Goal: Ask a question: Seek information or help from site administrators or community

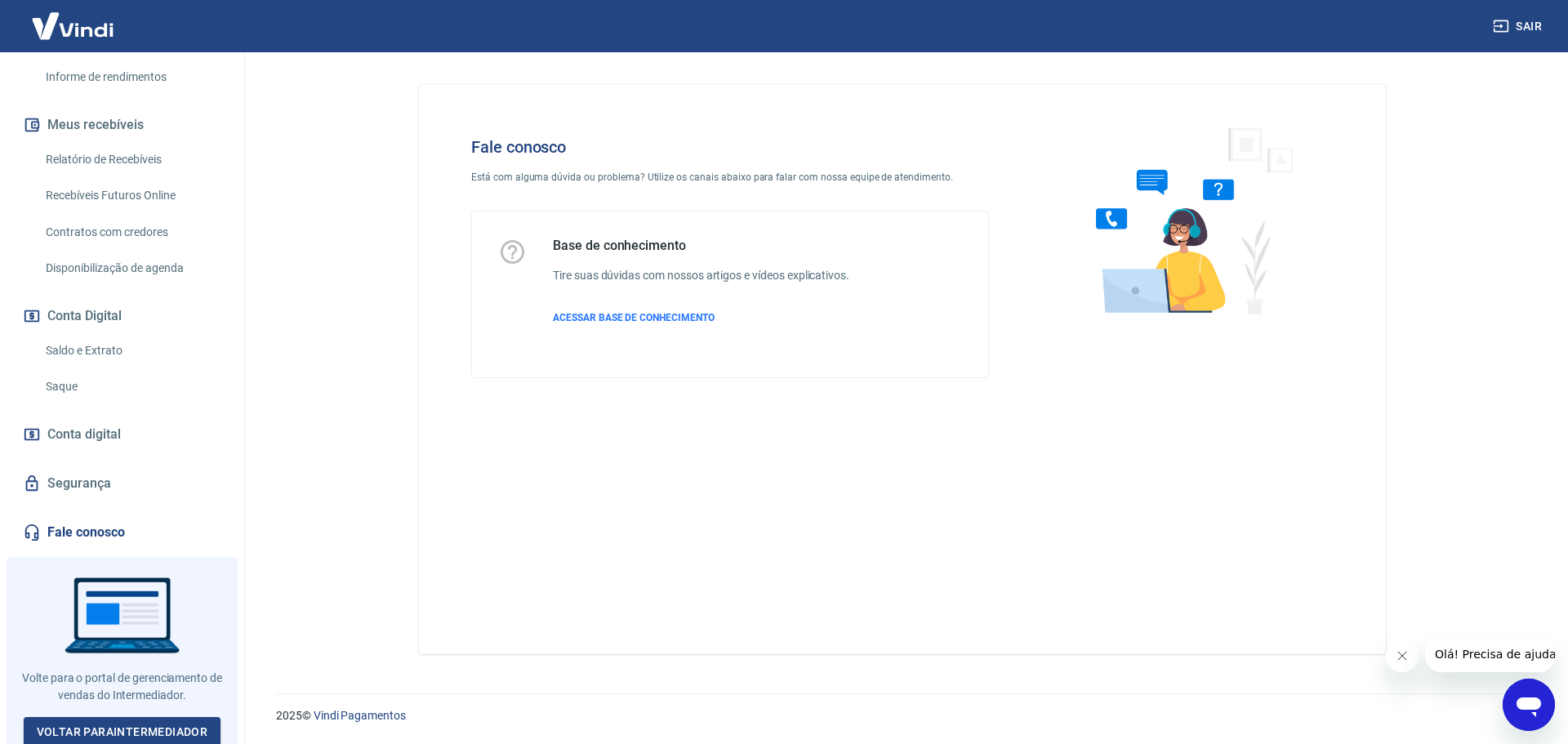
scroll to position [306, 0]
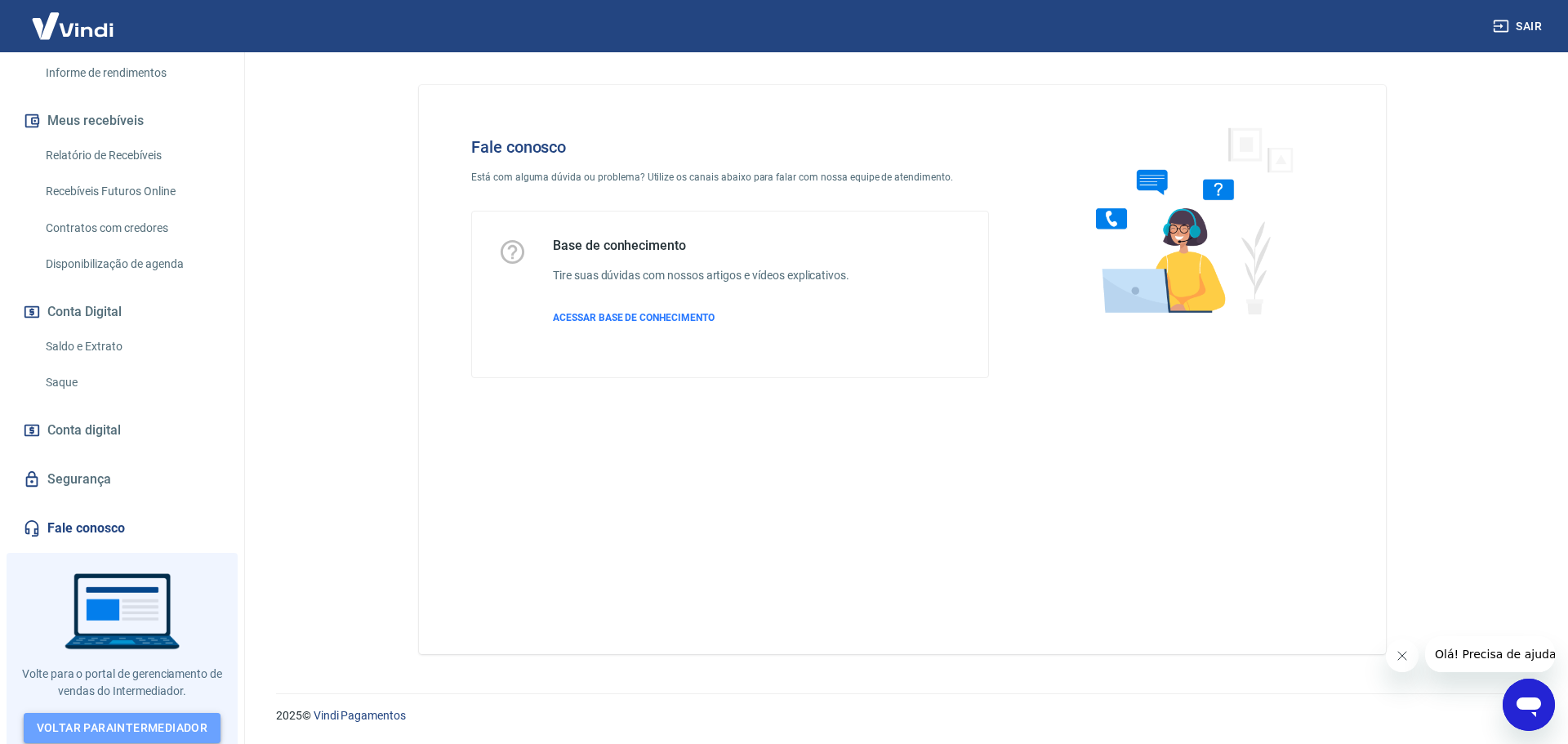
click at [165, 720] on link "Voltar para Intermediador" at bounding box center [122, 727] width 197 height 30
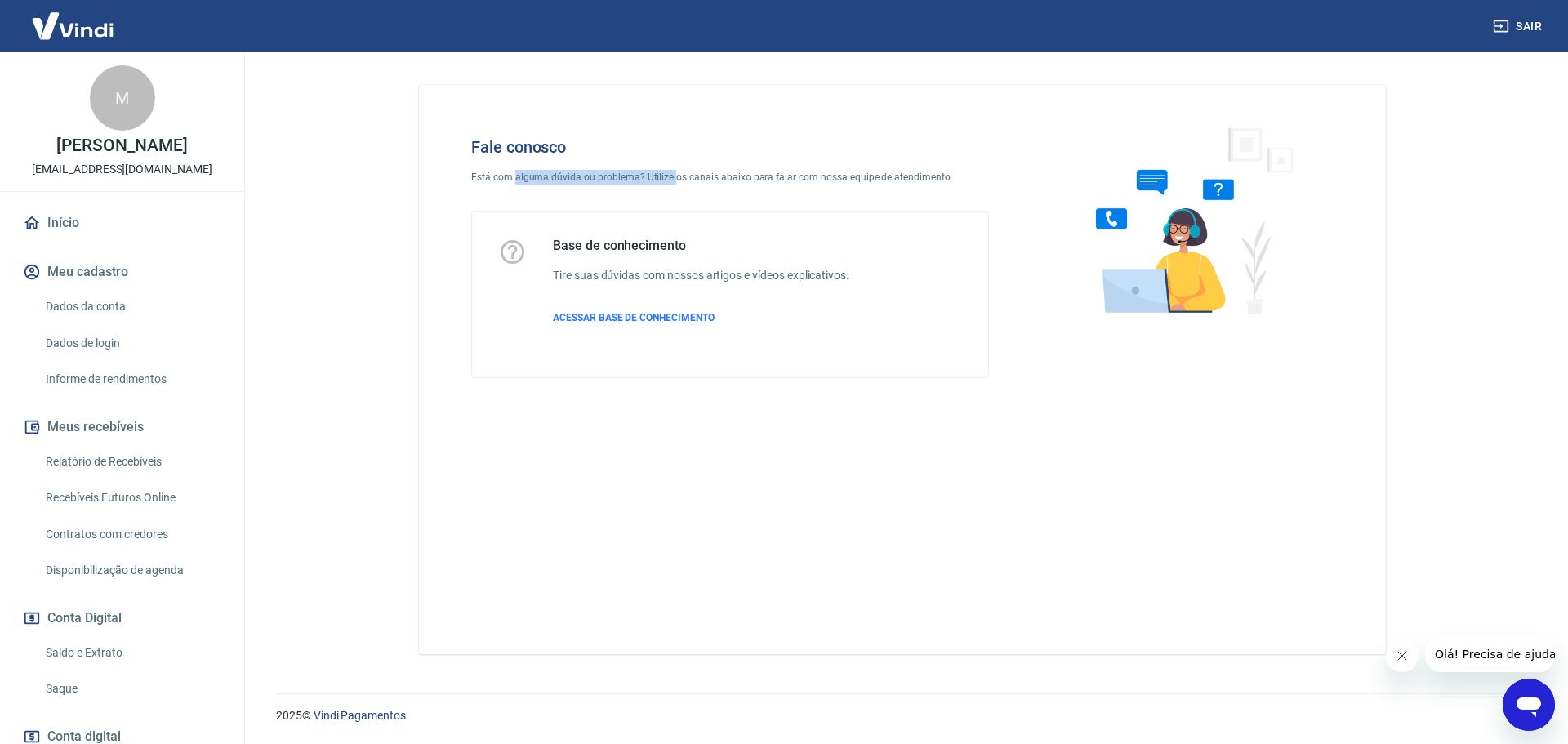
drag, startPoint x: 525, startPoint y: 181, endPoint x: 713, endPoint y: 170, distance: 188.3
click at [689, 173] on p "Está com alguma dúvida ou problema? Utilize os canais abaixo para falar com nos…" at bounding box center [730, 177] width 517 height 15
drag, startPoint x: 713, startPoint y: 170, endPoint x: 763, endPoint y: 170, distance: 50.0
click at [714, 170] on p "Está com alguma dúvida ou problema? Utilize os canais abaixo para falar com nos…" at bounding box center [730, 177] width 517 height 15
click at [763, 170] on p "Está com alguma dúvida ou problema? Utilize os canais abaixo para falar com nos…" at bounding box center [730, 177] width 517 height 15
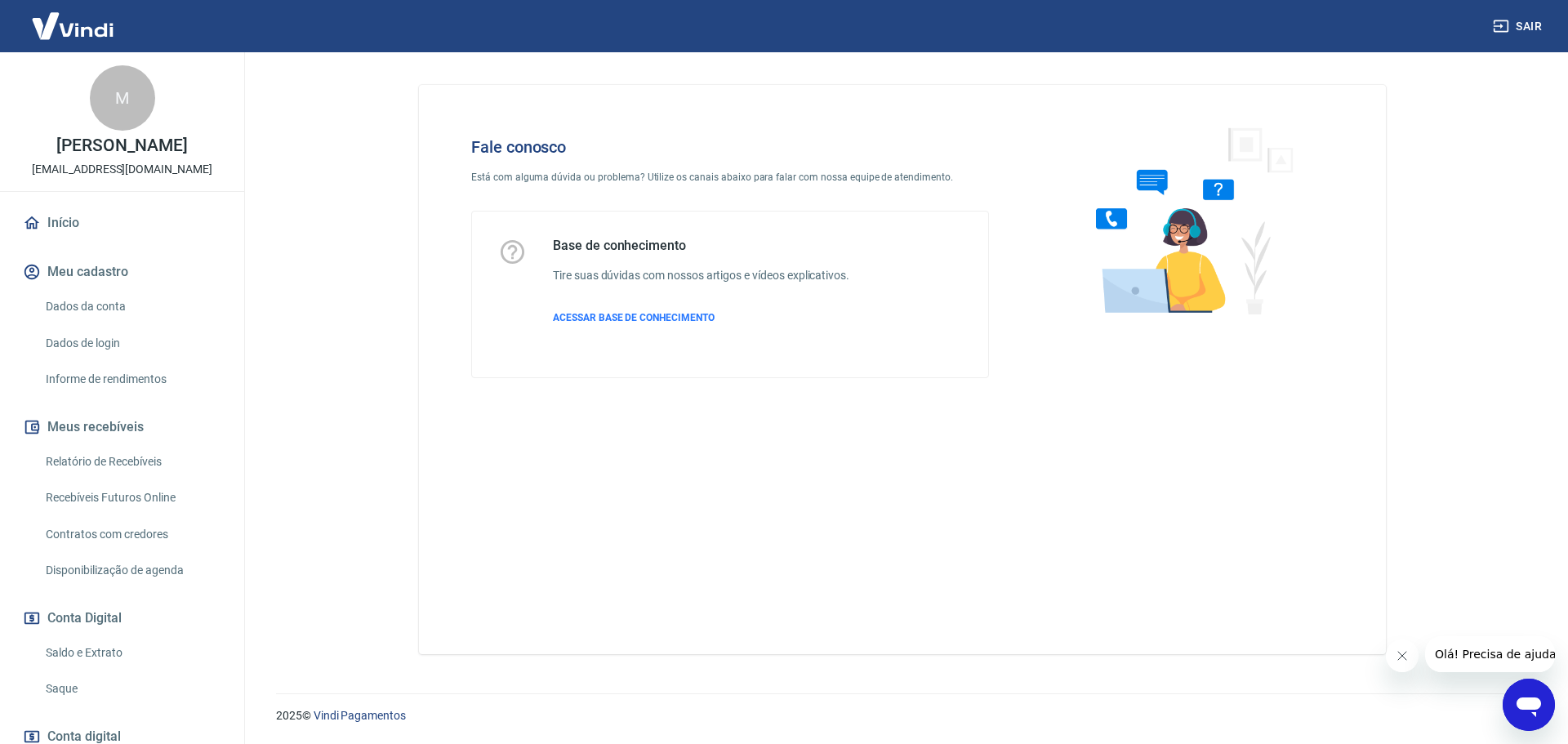
click at [833, 170] on p "Está com alguma dúvida ou problema? Utilize os canais abaixo para falar com nos…" at bounding box center [730, 177] width 517 height 15
drag, startPoint x: 843, startPoint y: 170, endPoint x: 857, endPoint y: 171, distance: 14.0
click at [846, 170] on p "Está com alguma dúvida ou problema? Utilize os canais abaixo para falar com nos…" at bounding box center [730, 177] width 517 height 15
click at [857, 171] on p "Está com alguma dúvida ou problema? Utilize os canais abaixo para falar com nos…" at bounding box center [730, 177] width 517 height 15
click at [661, 266] on div "Base de conhecimento Tire suas dúvidas com nossos artigos e vídeos explicativos…" at bounding box center [700, 294] width 297 height 114
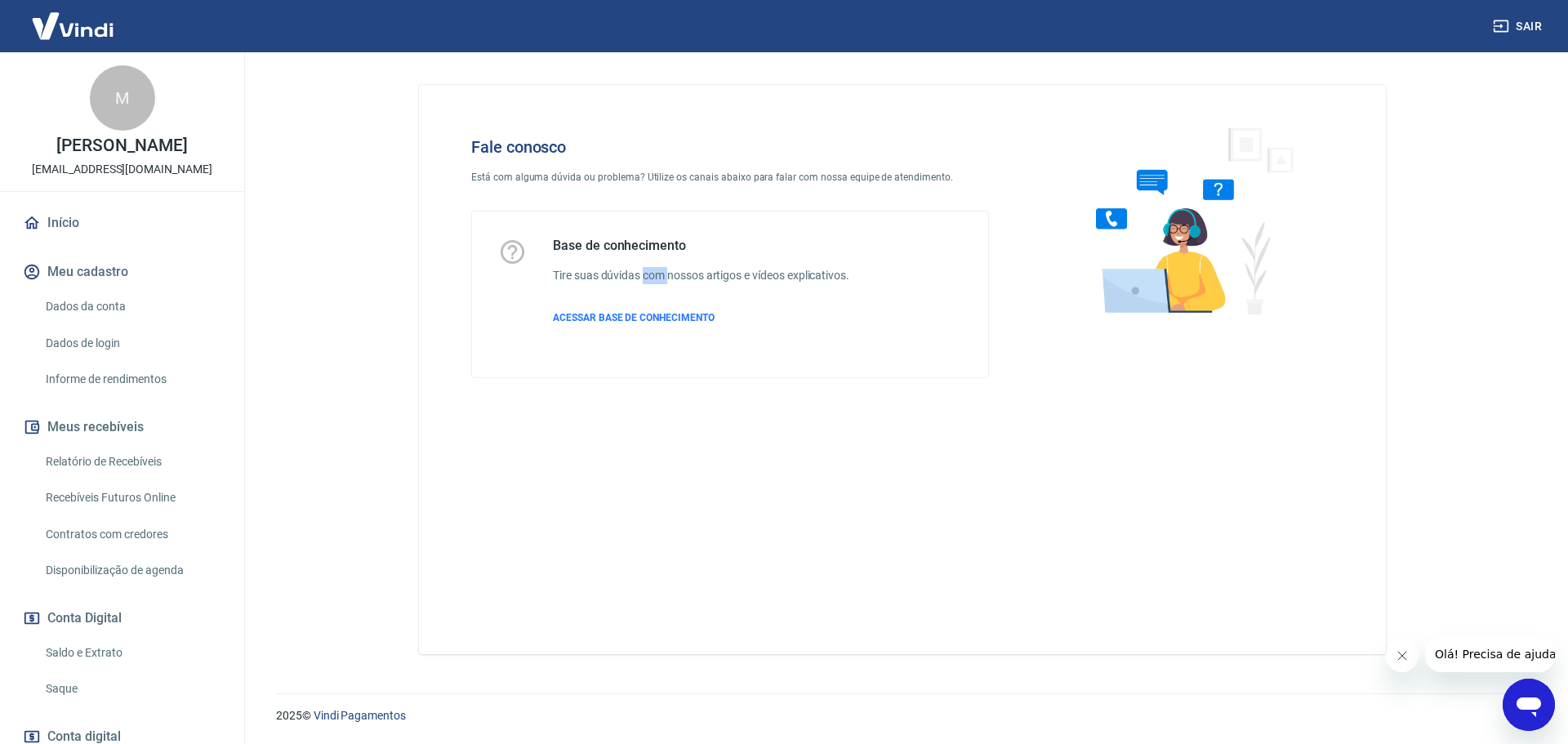
click at [660, 267] on h6 "Tire suas dúvidas com nossos artigos e vídeos explicativos." at bounding box center [700, 276] width 297 height 18
click at [1330, 282] on div at bounding box center [1187, 257] width 344 height 293
click at [1398, 662] on button "Fechar mensagem da empresa" at bounding box center [1402, 655] width 33 height 33
click at [1513, 703] on div "Abrir janela de mensagens" at bounding box center [1528, 704] width 49 height 49
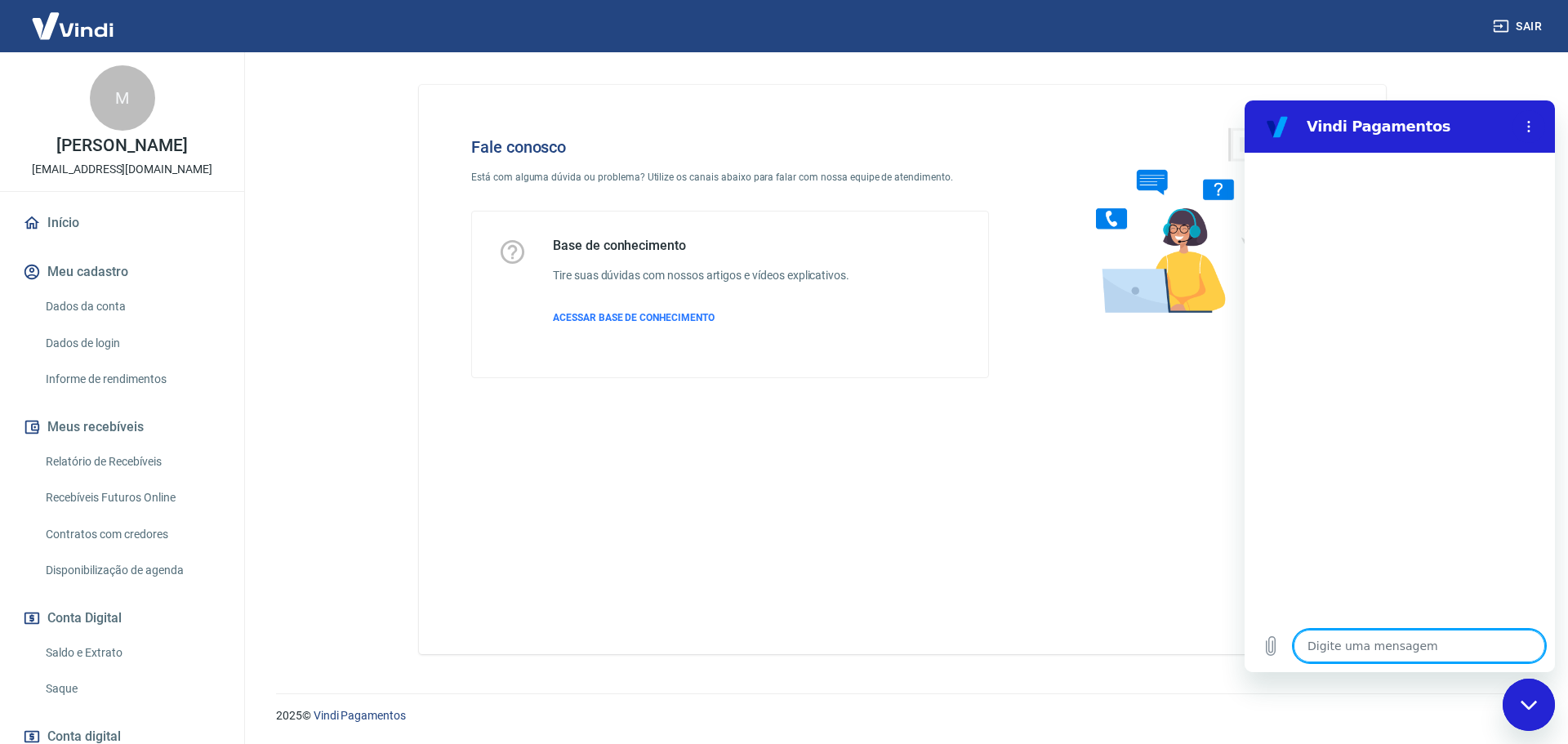
type textarea "B"
type textarea "x"
type textarea "Bo"
type textarea "x"
type textarea "Bom"
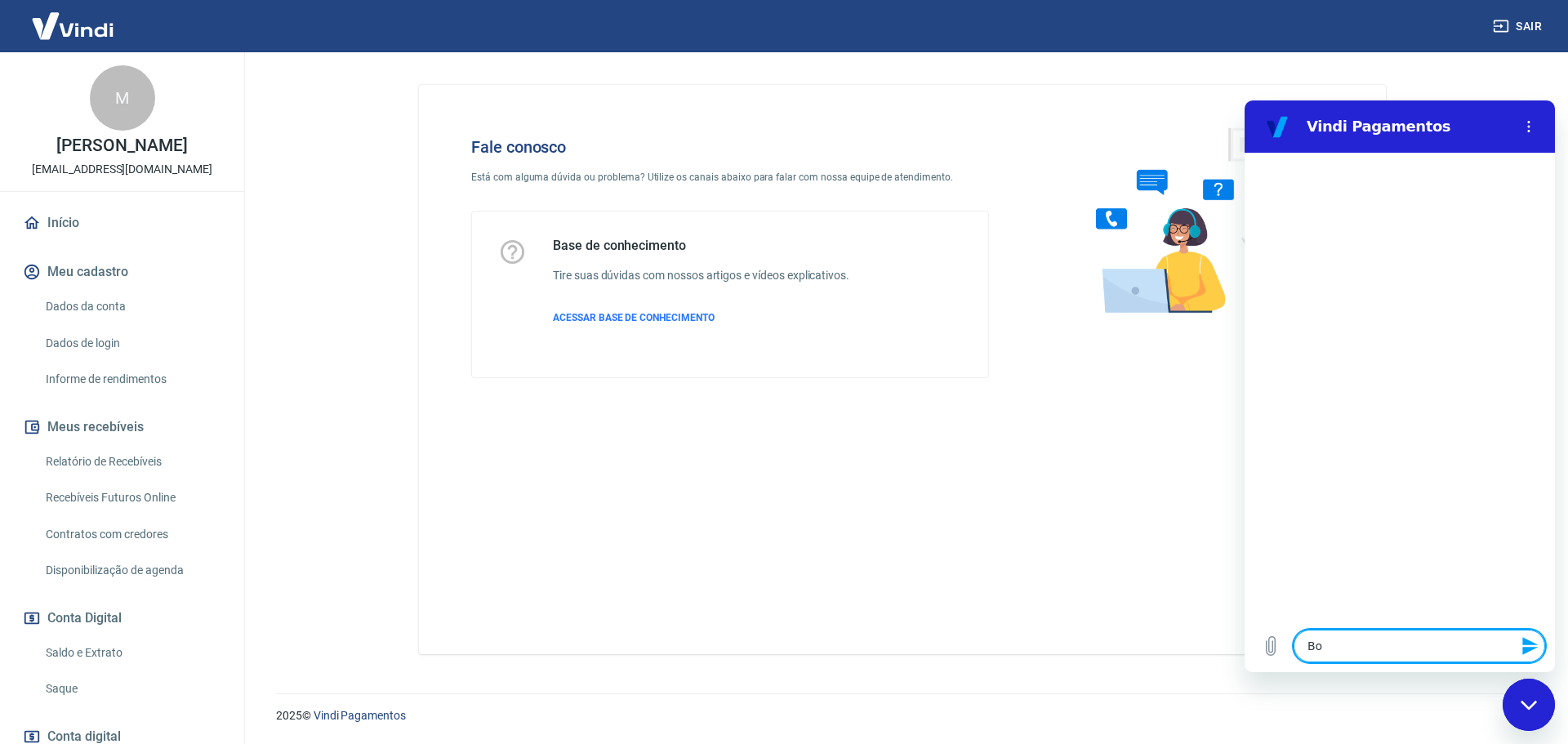
type textarea "x"
type textarea "Bom"
type textarea "x"
type textarea "Bom d"
type textarea "x"
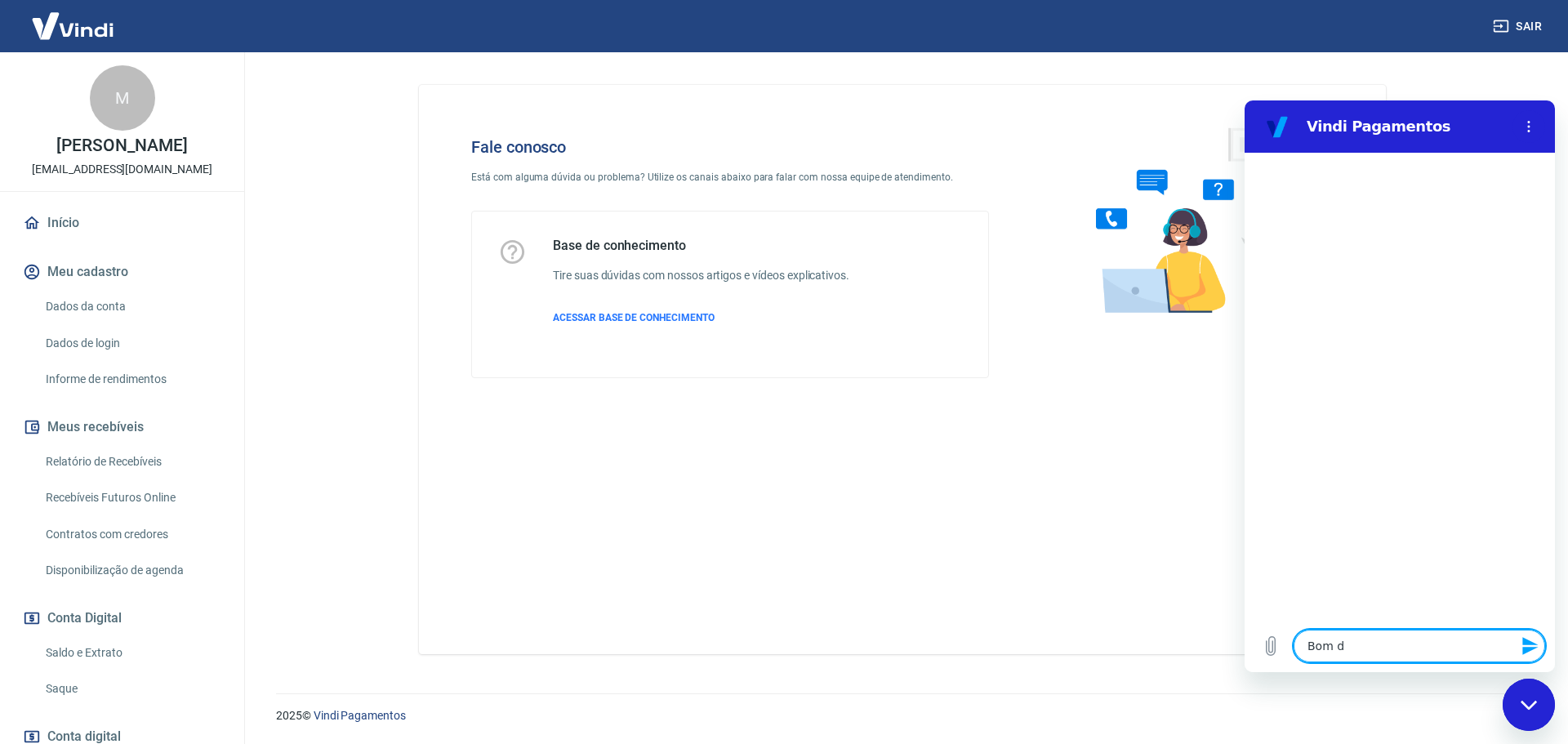
type textarea "Bom di"
type textarea "x"
type textarea "Bom dia"
type textarea "x"
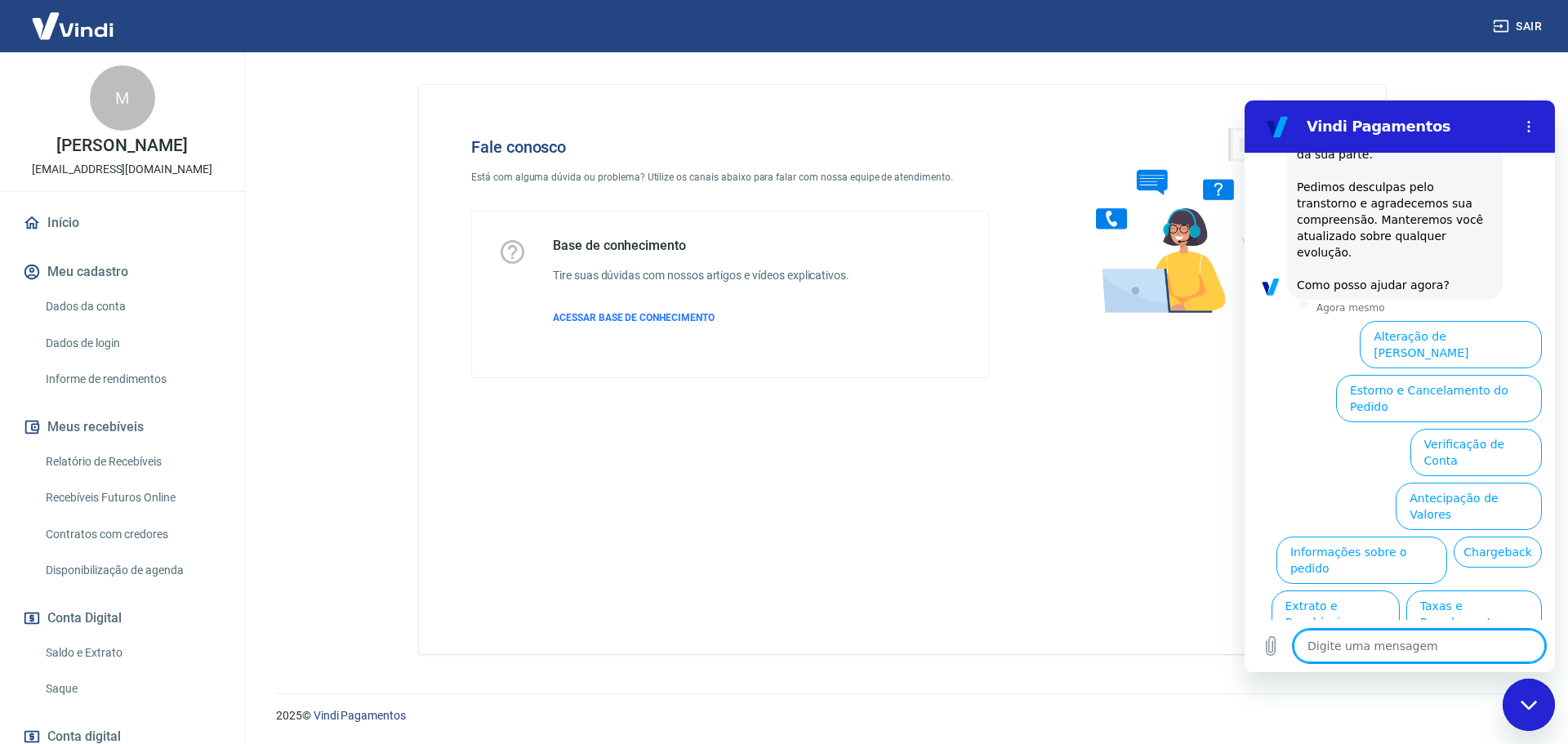
scroll to position [401, 0]
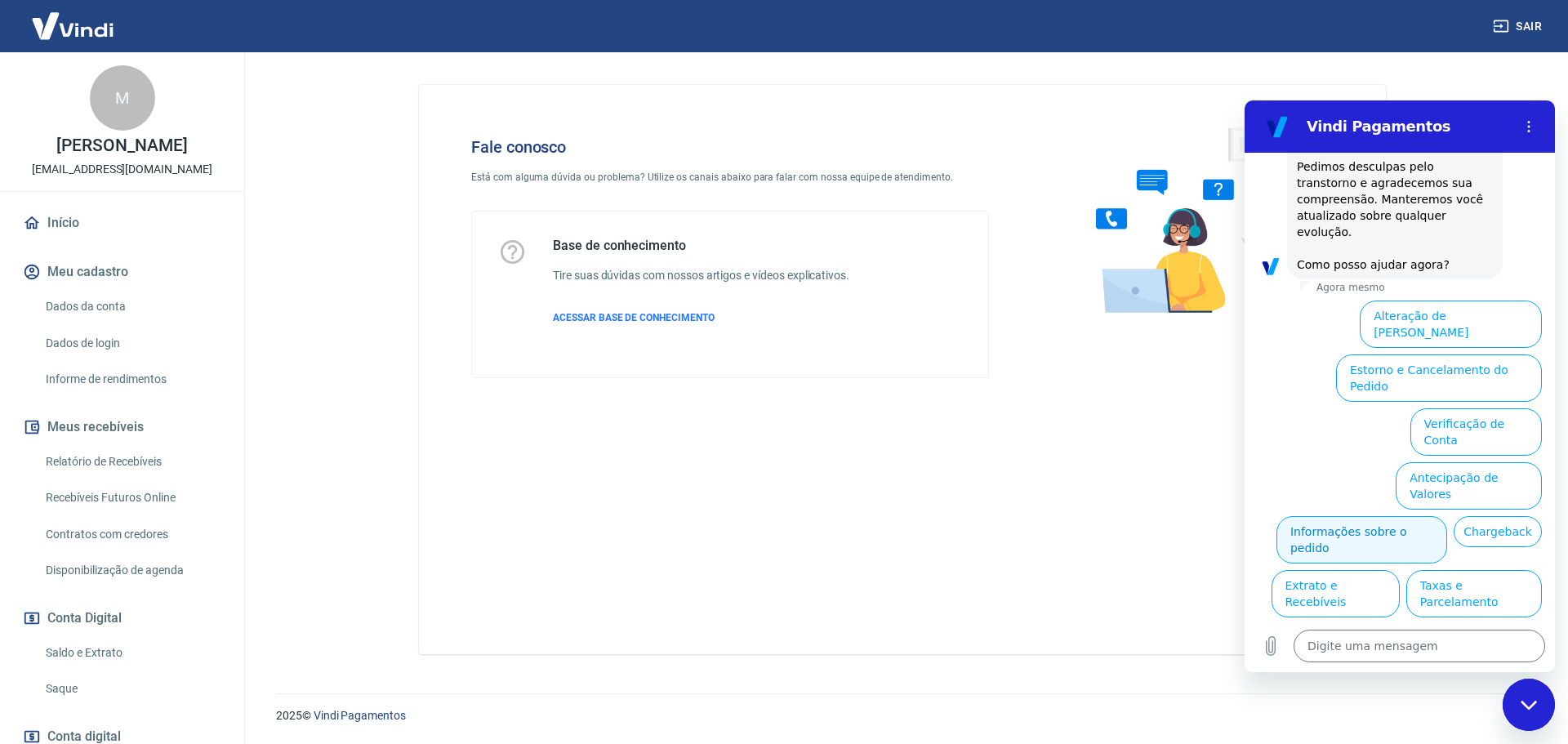
click at [1447, 516] on button "Informações sobre o pedido" at bounding box center [1361, 540] width 170 height 48
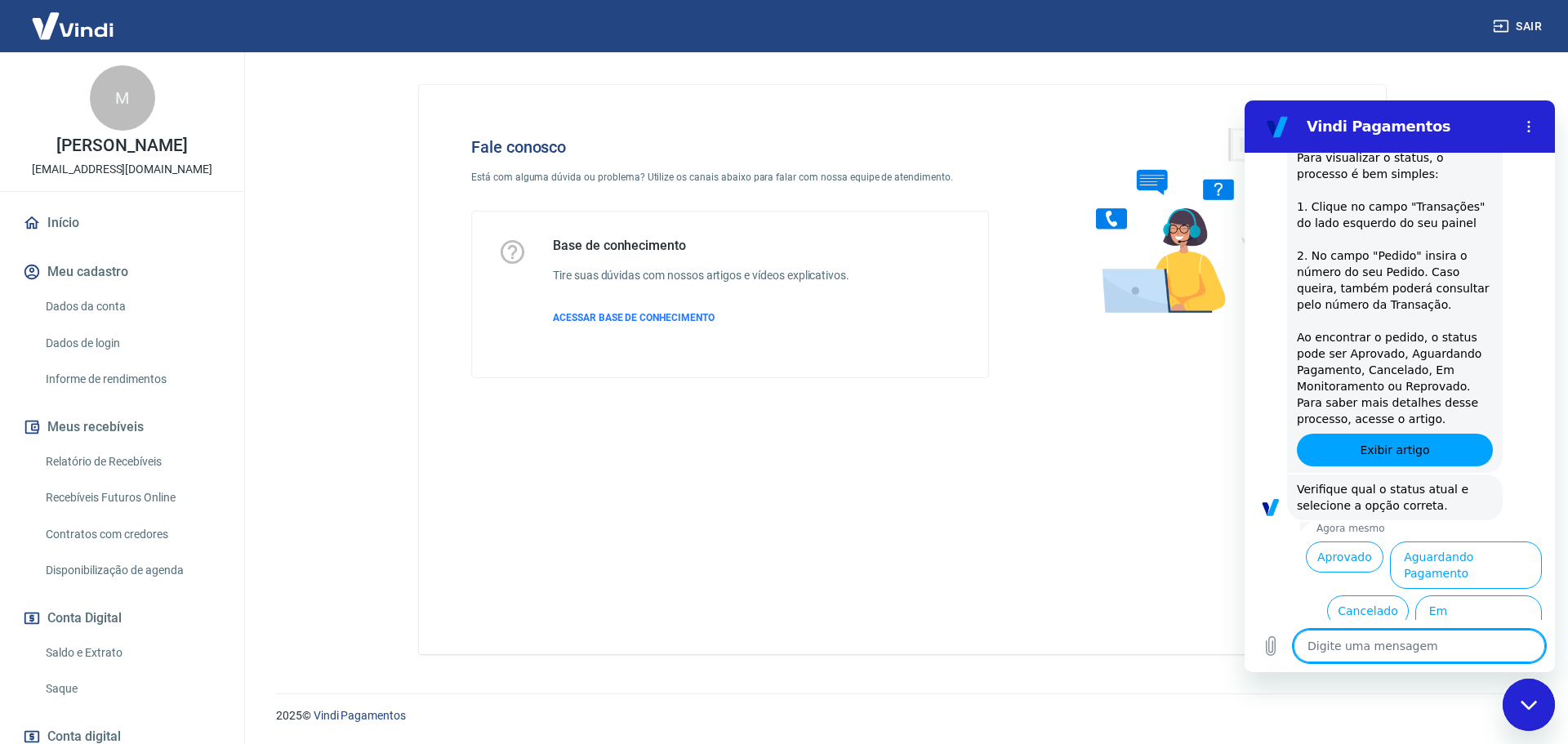
scroll to position [682, 0]
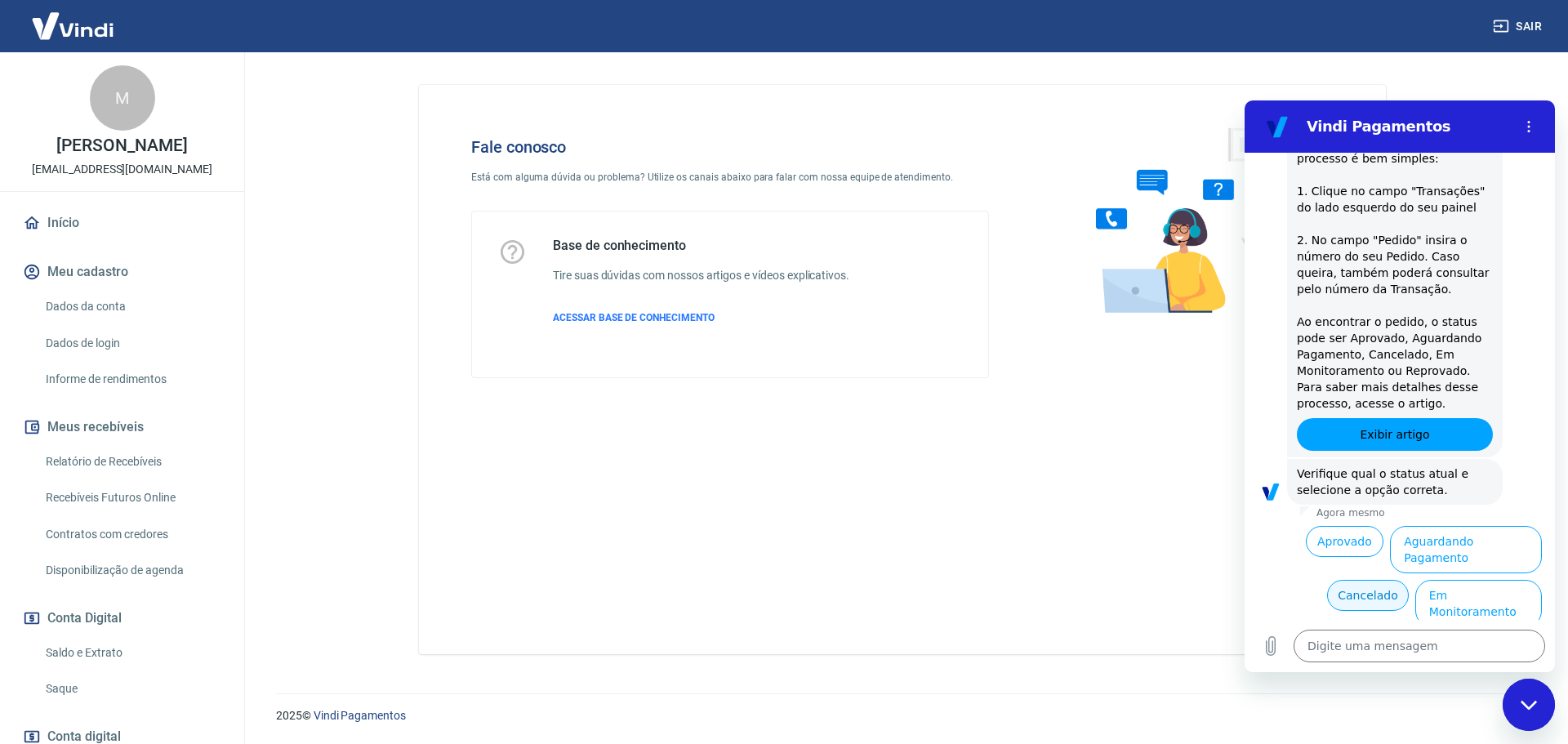
click at [1361, 580] on button "Cancelado" at bounding box center [1367, 595] width 81 height 31
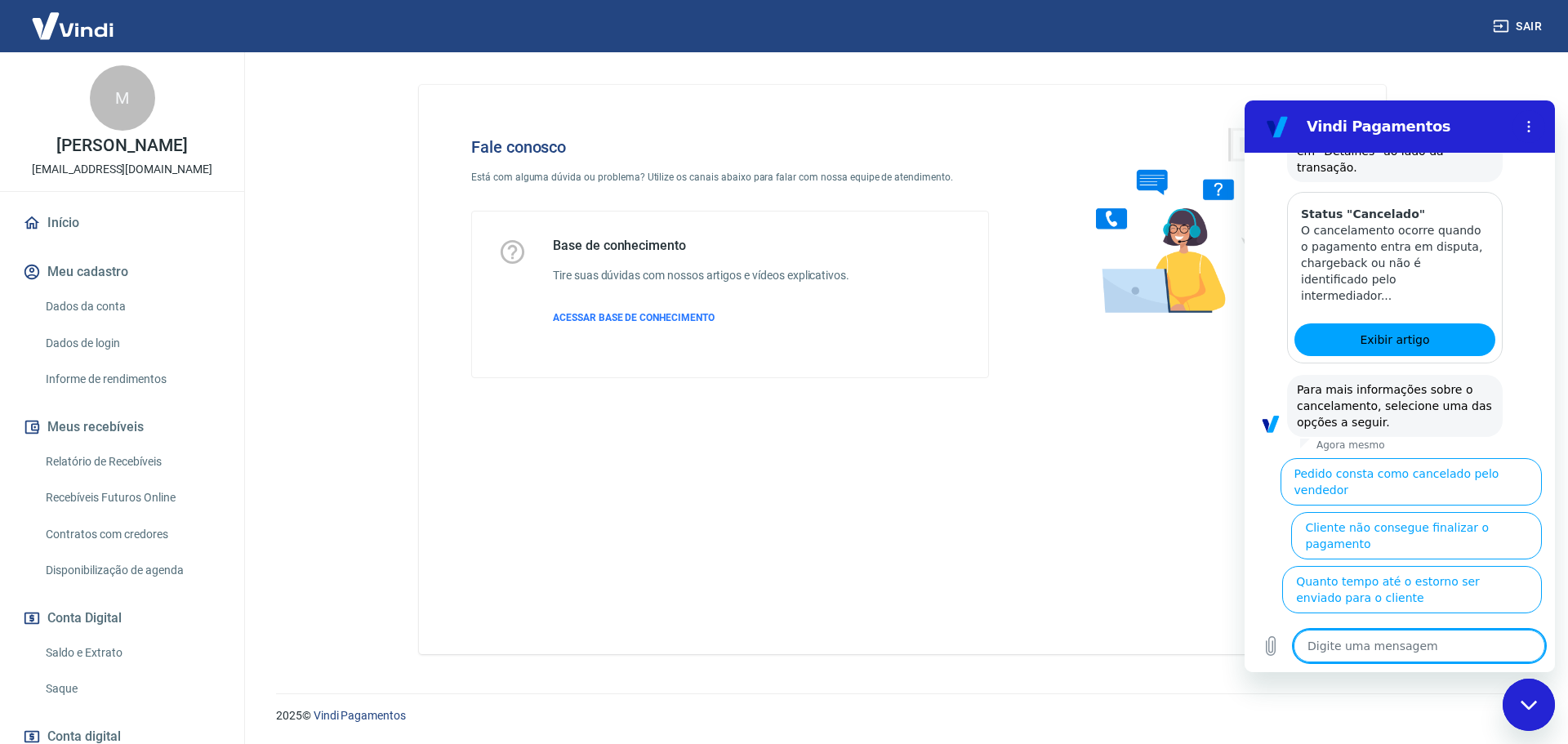
scroll to position [1432, 0]
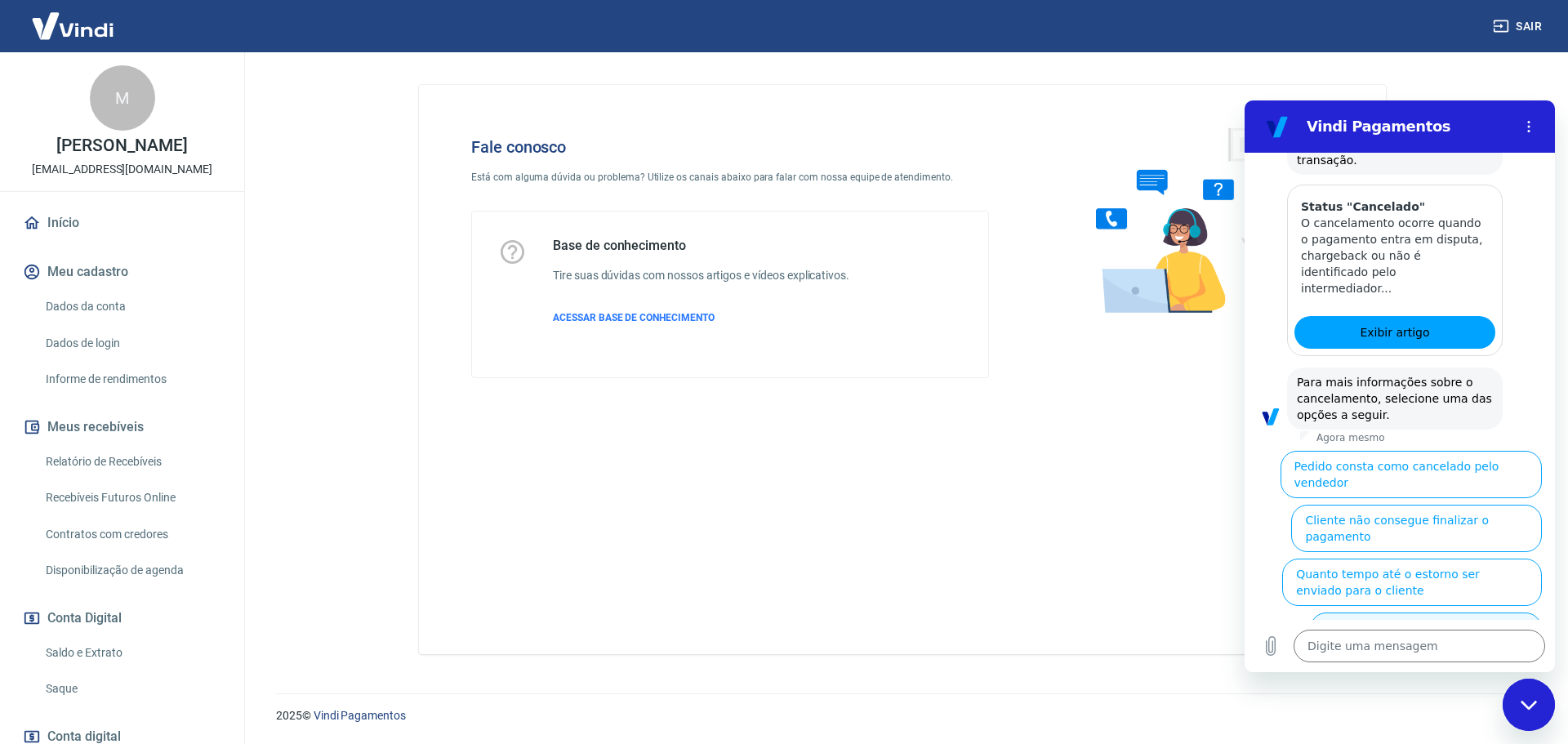
click at [1387, 613] on button "Cliente pagou, mas pedido consta como 'cancelado'" at bounding box center [1425, 636] width 232 height 48
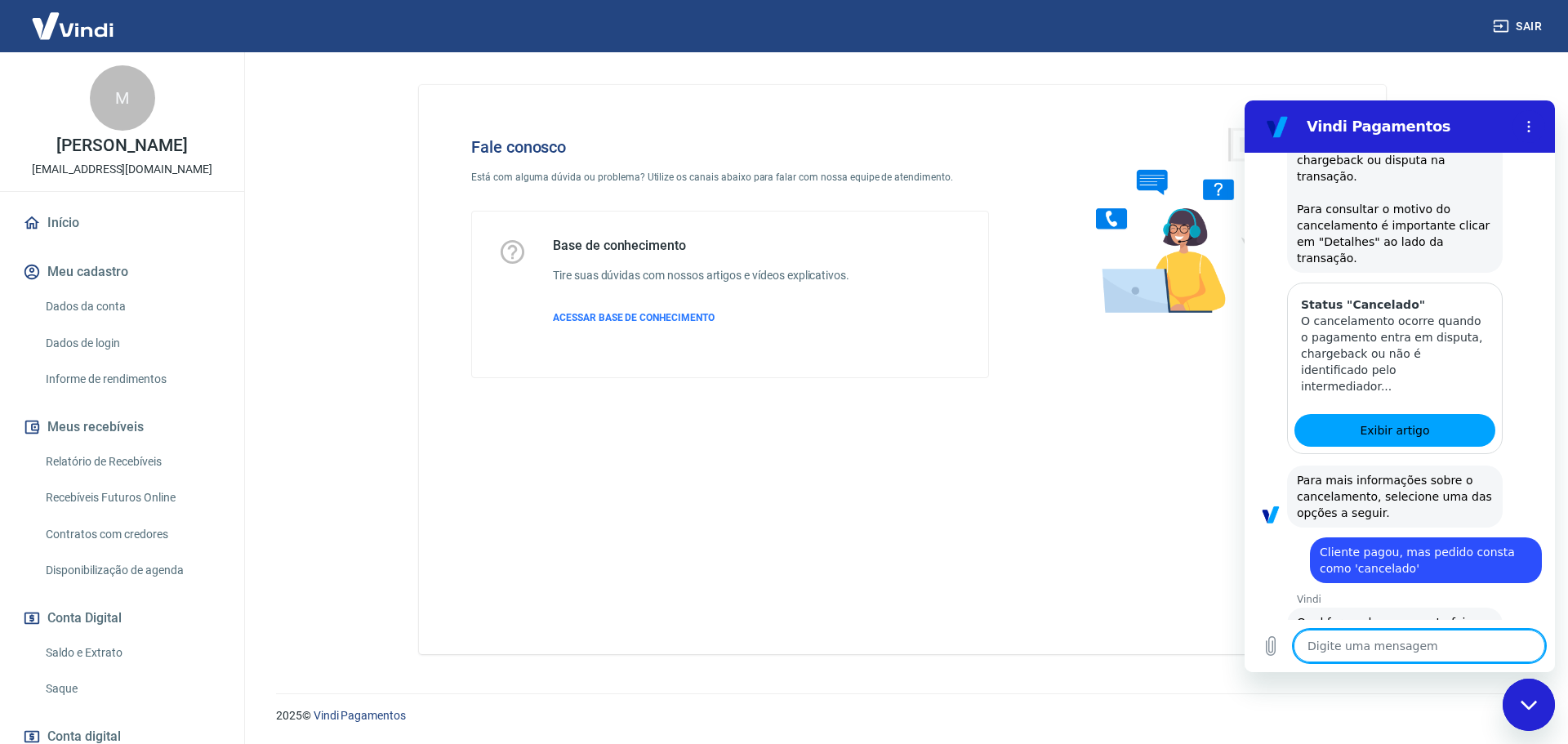
scroll to position [1449, 0]
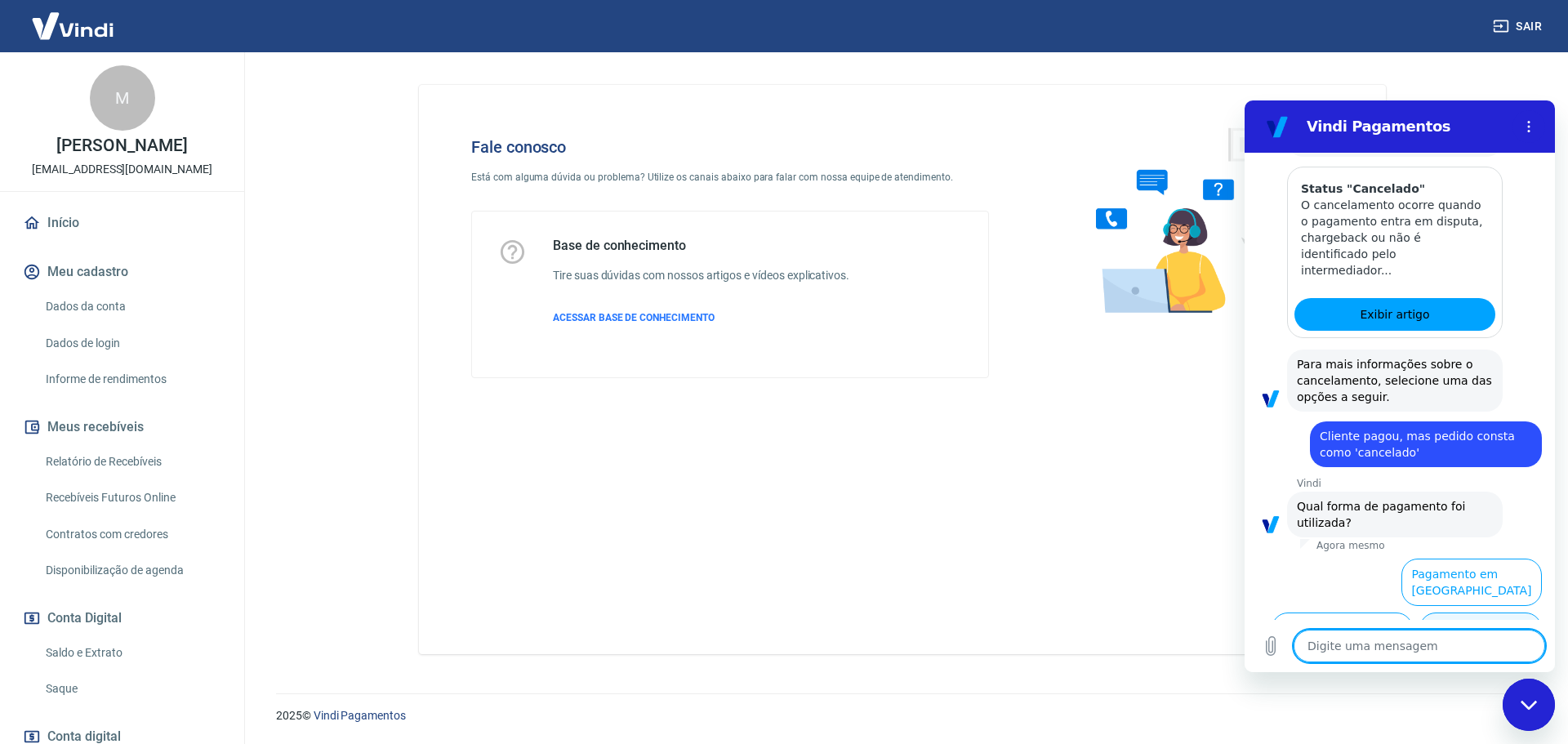
click at [1446, 613] on button "Pagamento em Pix" at bounding box center [1480, 636] width 123 height 48
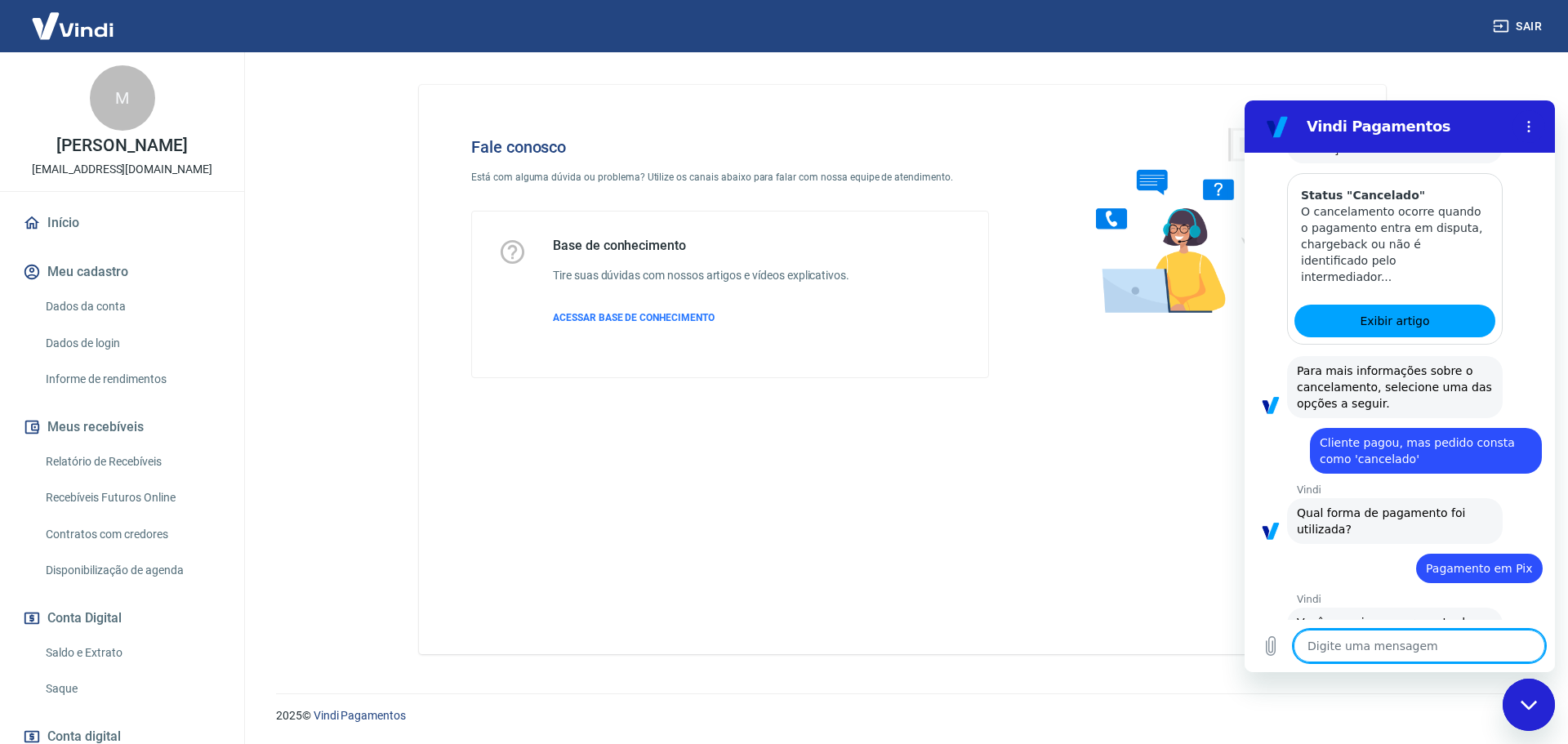
scroll to position [1483, 0]
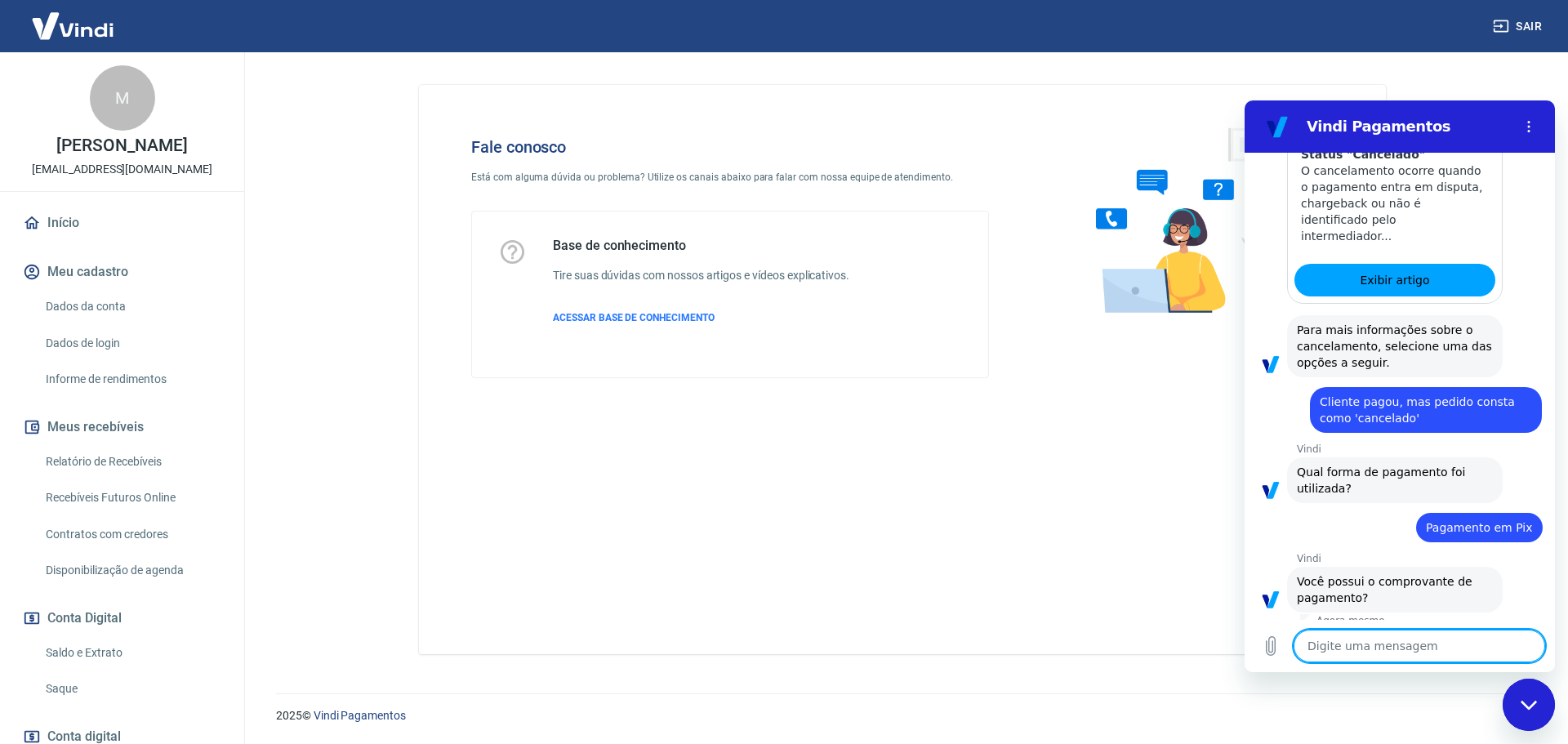
click at [1438, 633] on button "Sim" at bounding box center [1461, 649] width 48 height 31
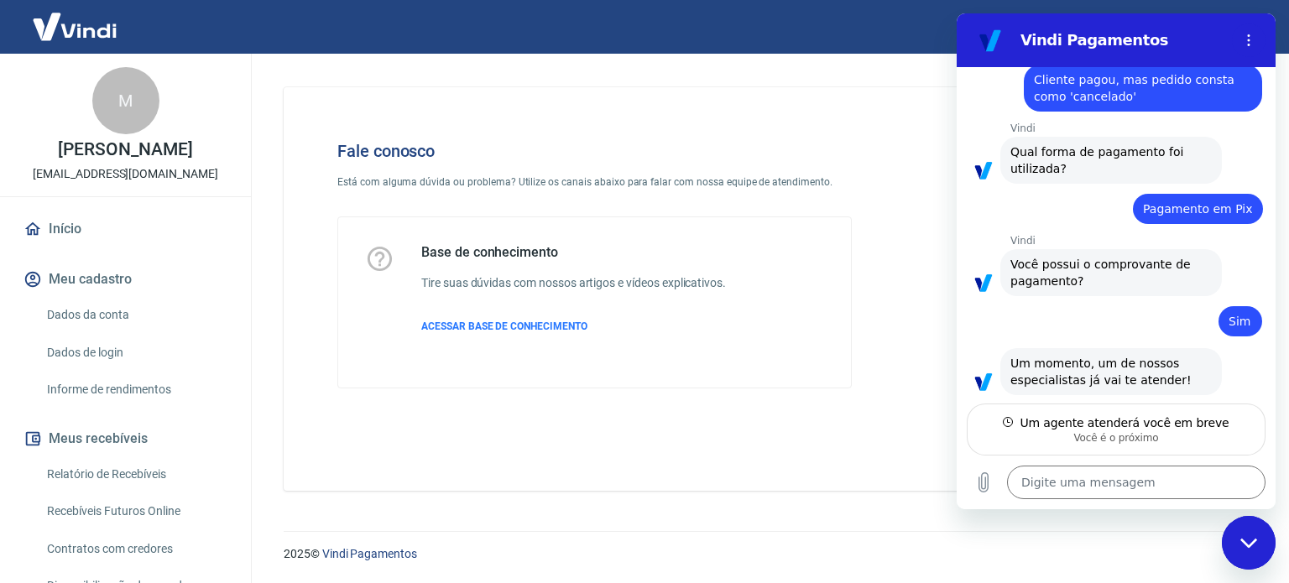
scroll to position [1766, 0]
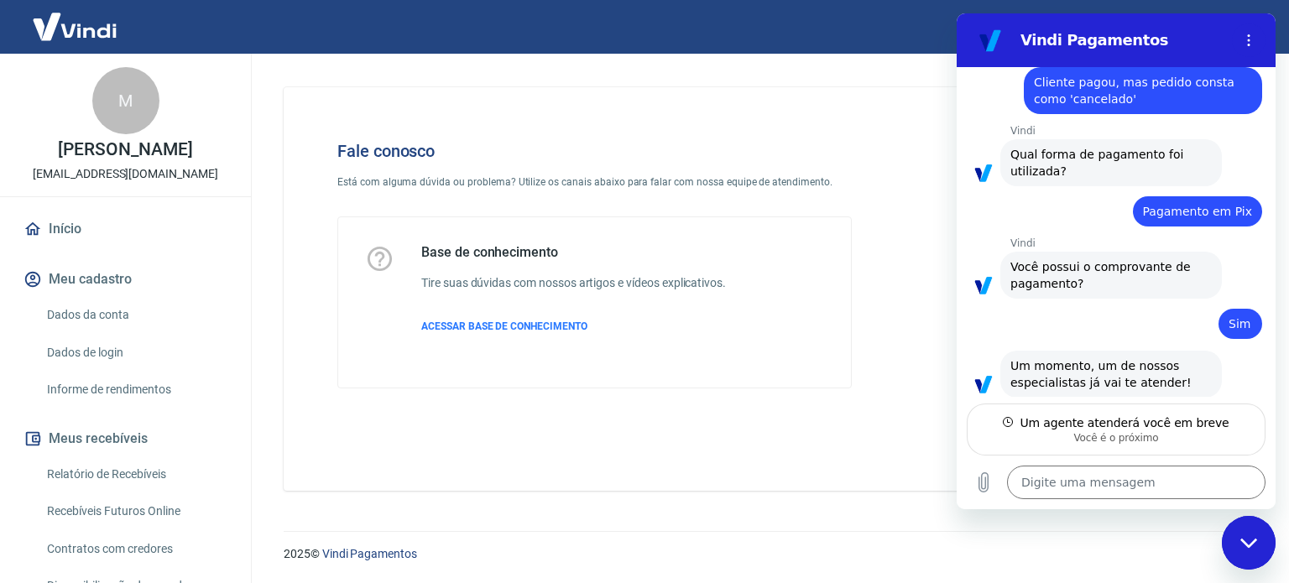
type textarea "x"
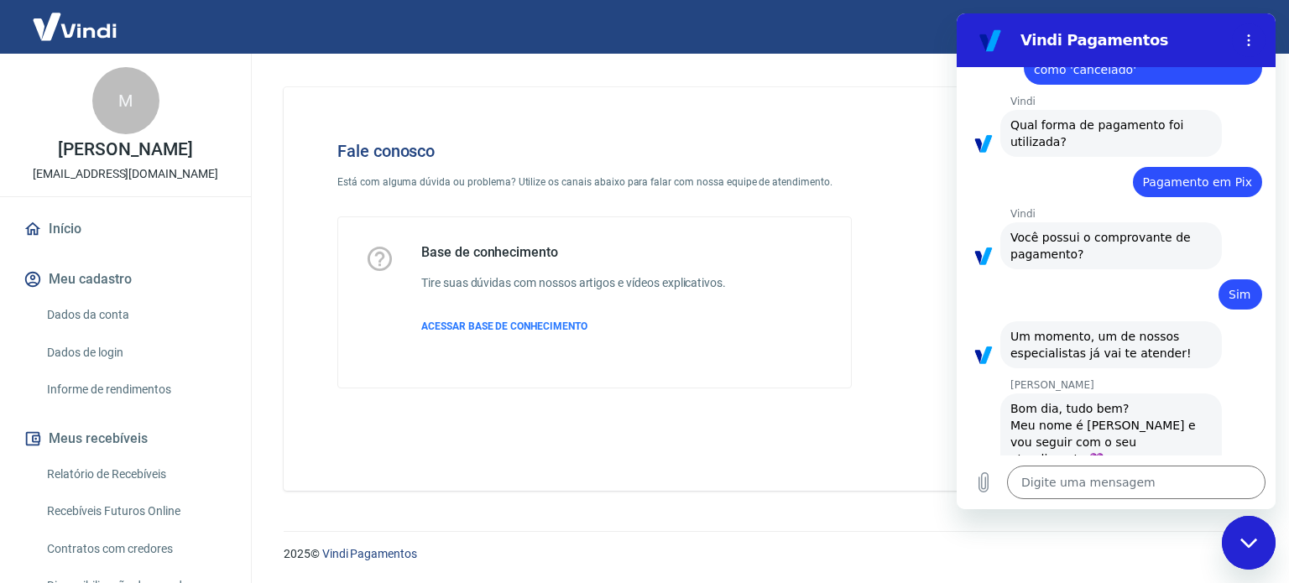
scroll to position [1799, 0]
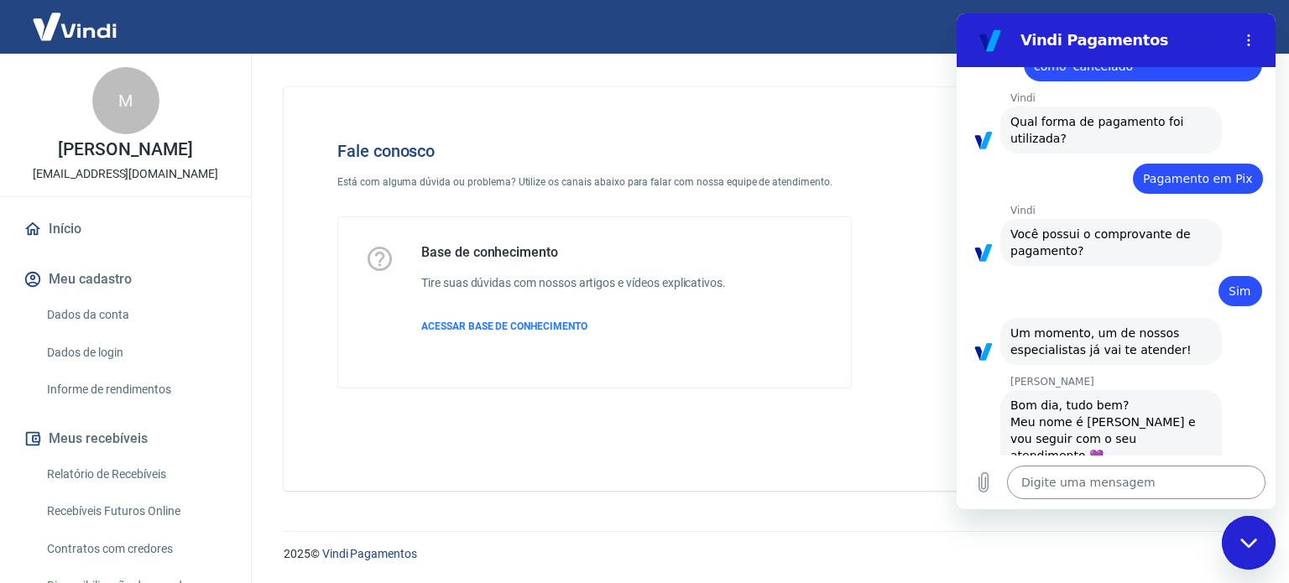
click at [1101, 484] on textarea at bounding box center [1136, 483] width 259 height 34
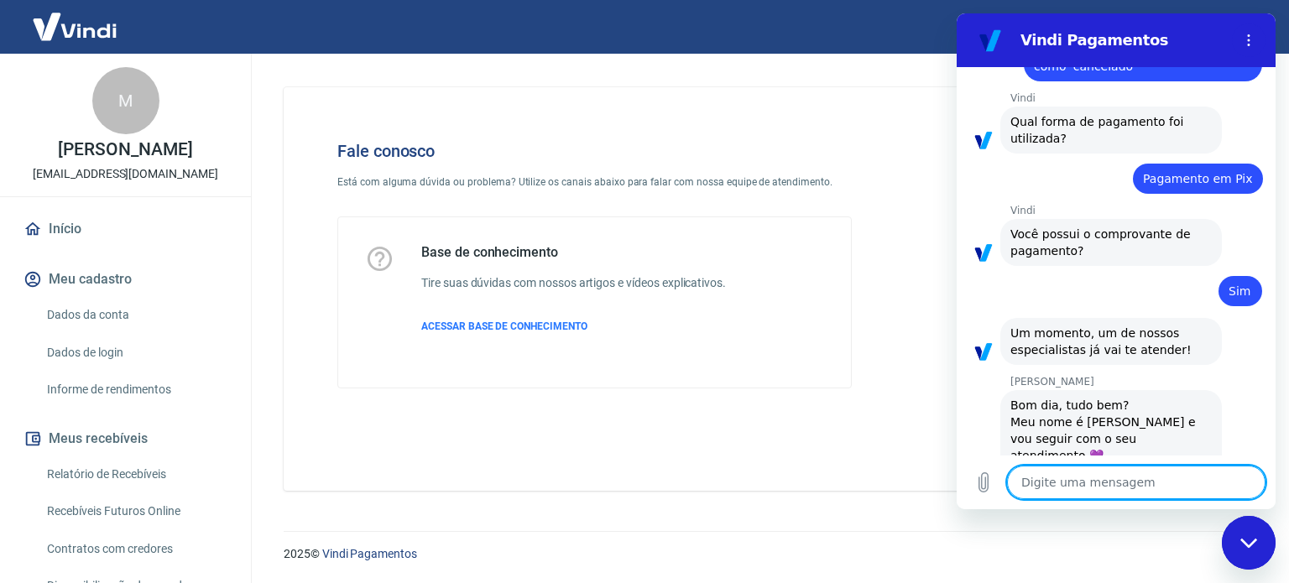
type textarea "B"
type textarea "x"
type textarea "Bo"
type textarea "x"
type textarea "Bom"
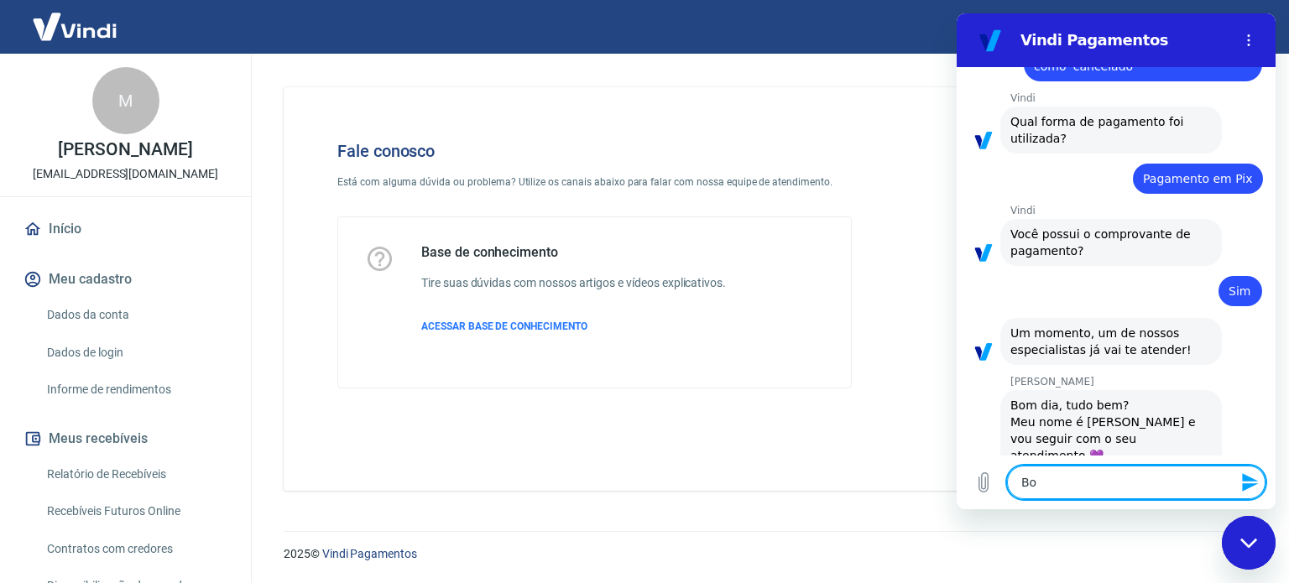
type textarea "x"
type textarea "Bom"
type textarea "x"
type textarea "Bom d"
type textarea "x"
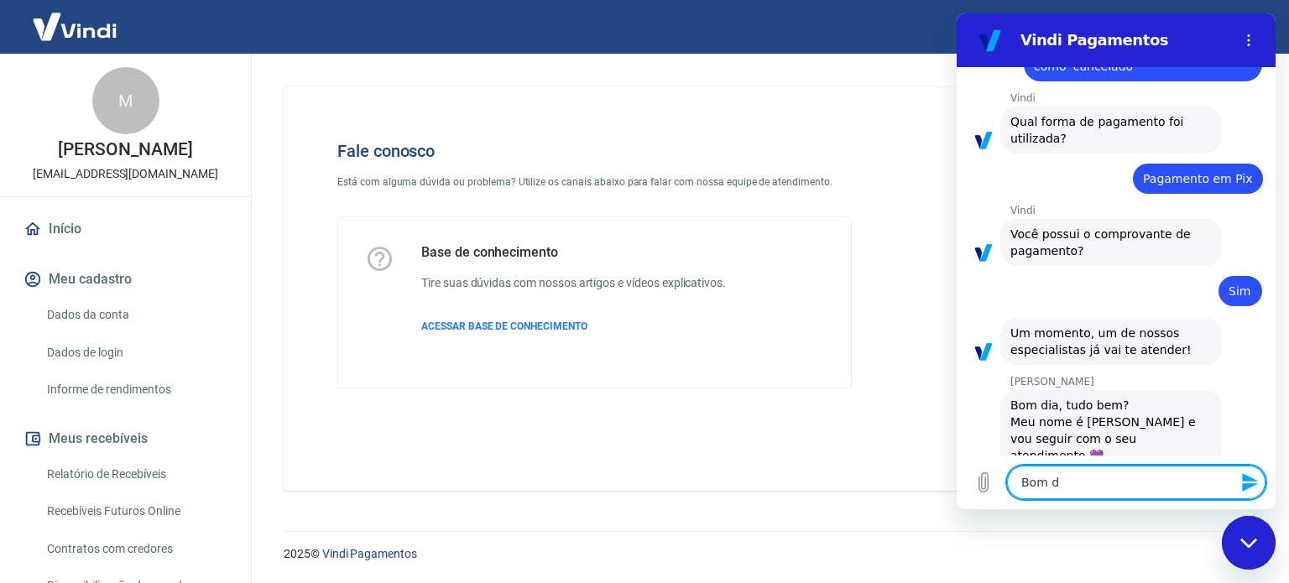
type textarea "Bom di"
type textarea "x"
type textarea "Bom dia"
type textarea "x"
type textarea "Bom dia,"
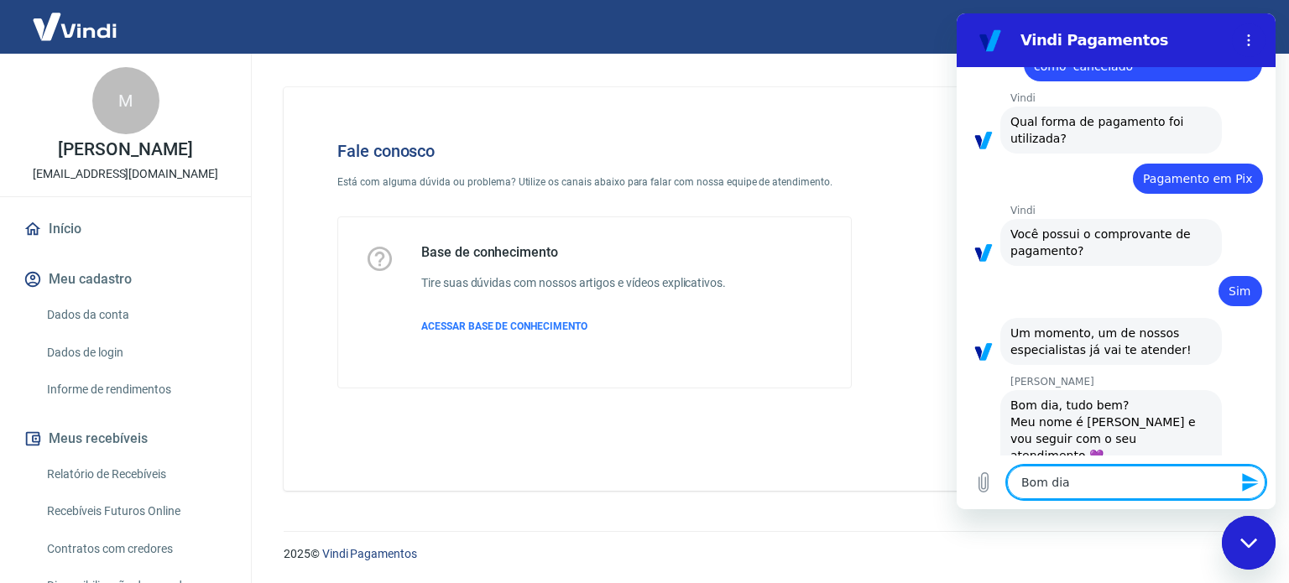
type textarea "x"
type textarea "Bom dia,"
type textarea "x"
type textarea "Bom dia, s"
type textarea "x"
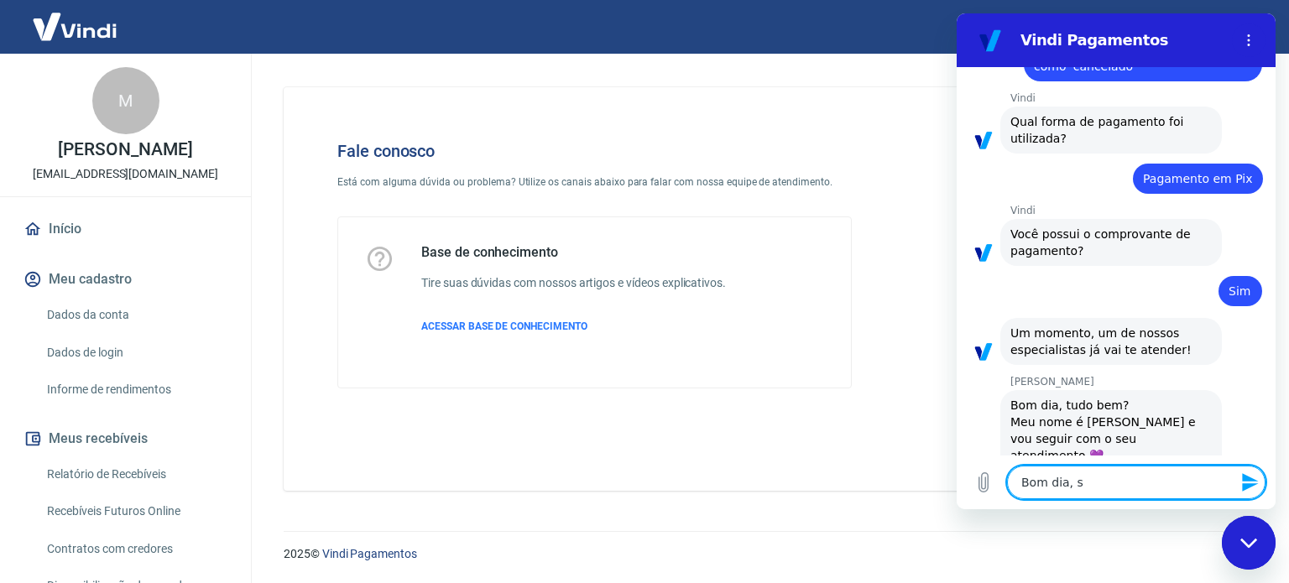
type textarea "Bom dia, so"
type textarea "x"
type textarea "Bom dia, sou"
type textarea "x"
type textarea "Bom dia, sou"
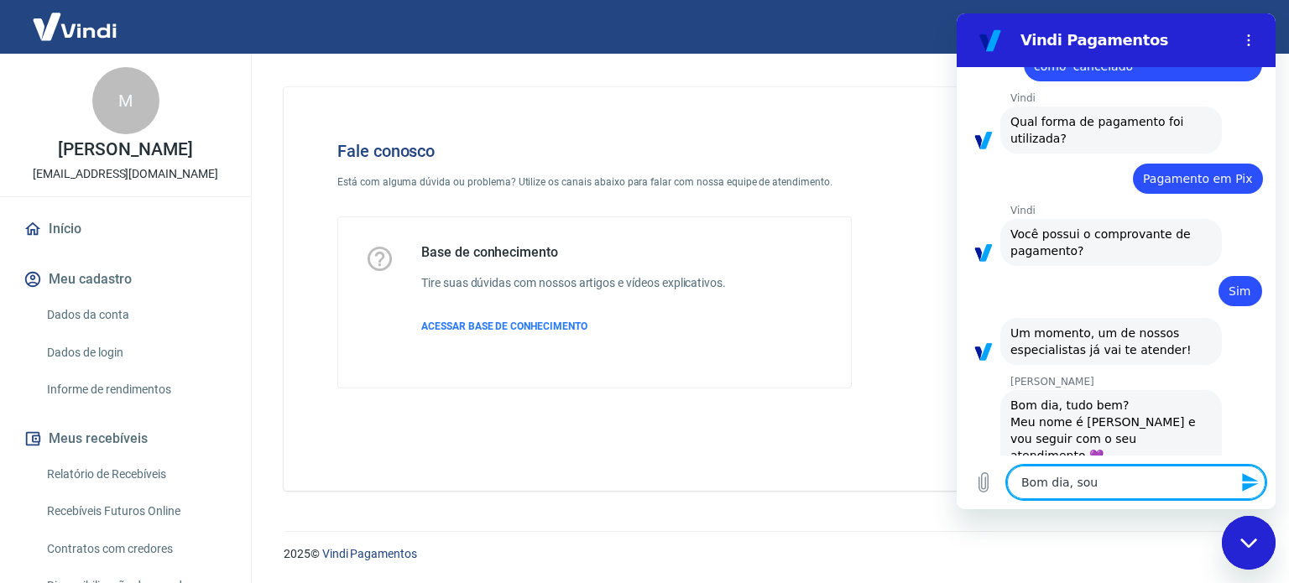
type textarea "x"
type textarea "Bom dia, sou M"
type textarea "x"
type textarea "Bom dia, sou Ma"
type textarea "x"
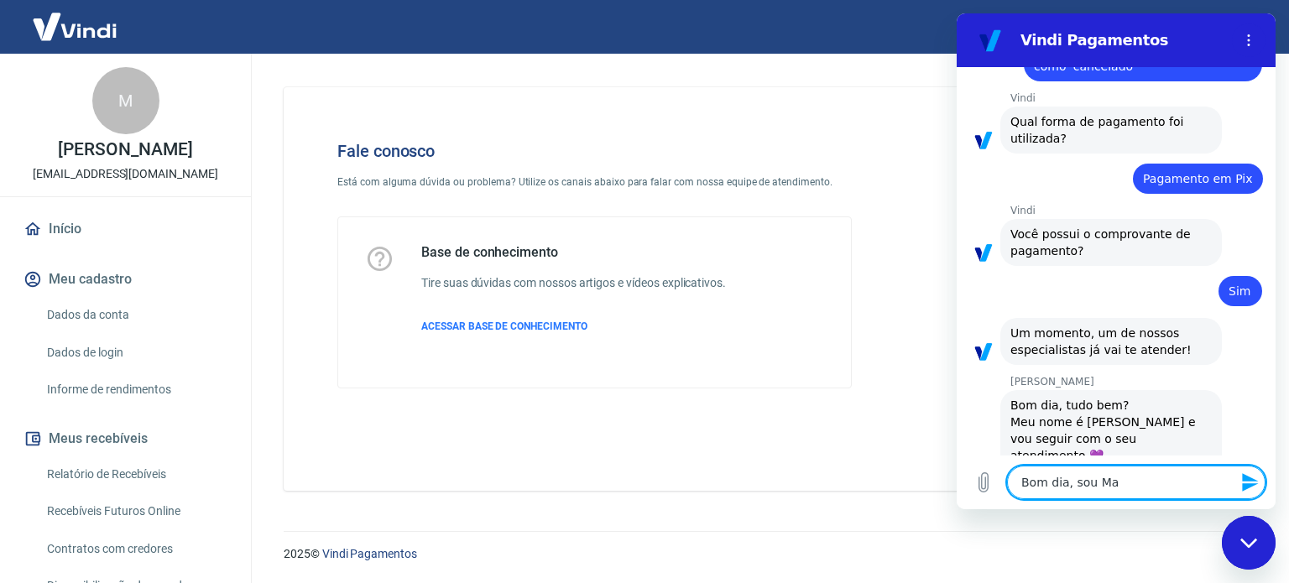
type textarea "Bom dia, sou Mar"
type textarea "x"
type textarea "Bom dia, sou Marl"
type textarea "x"
type textarea "Bom dia, sou Marlo"
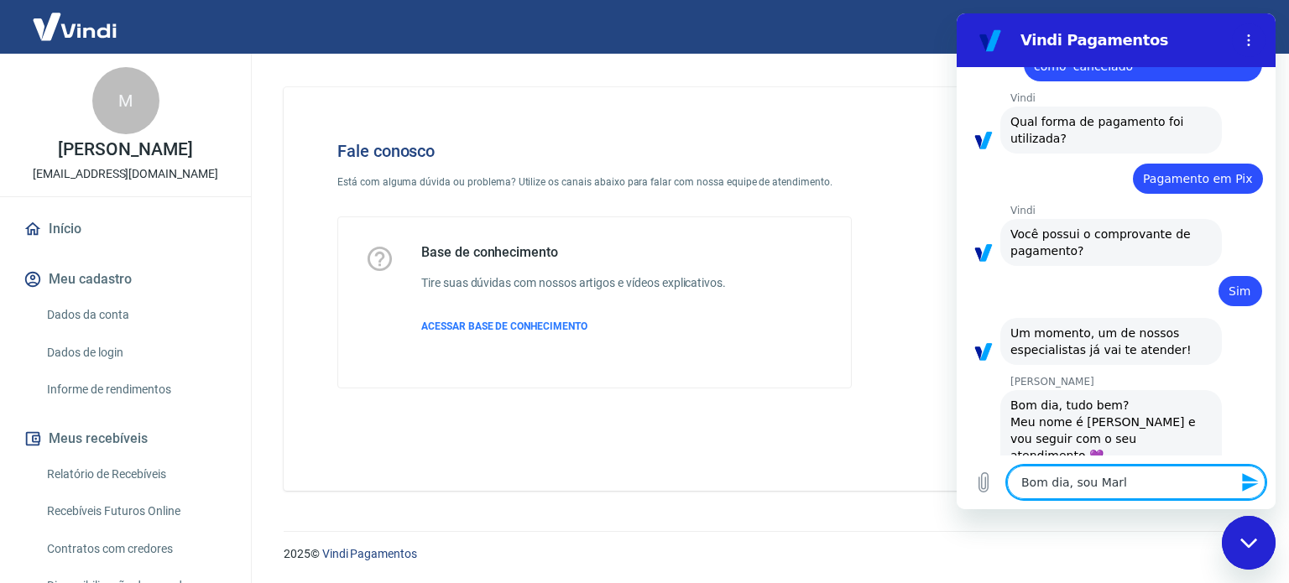
type textarea "x"
type textarea "Bom dia, sou [PERSON_NAME]"
type textarea "x"
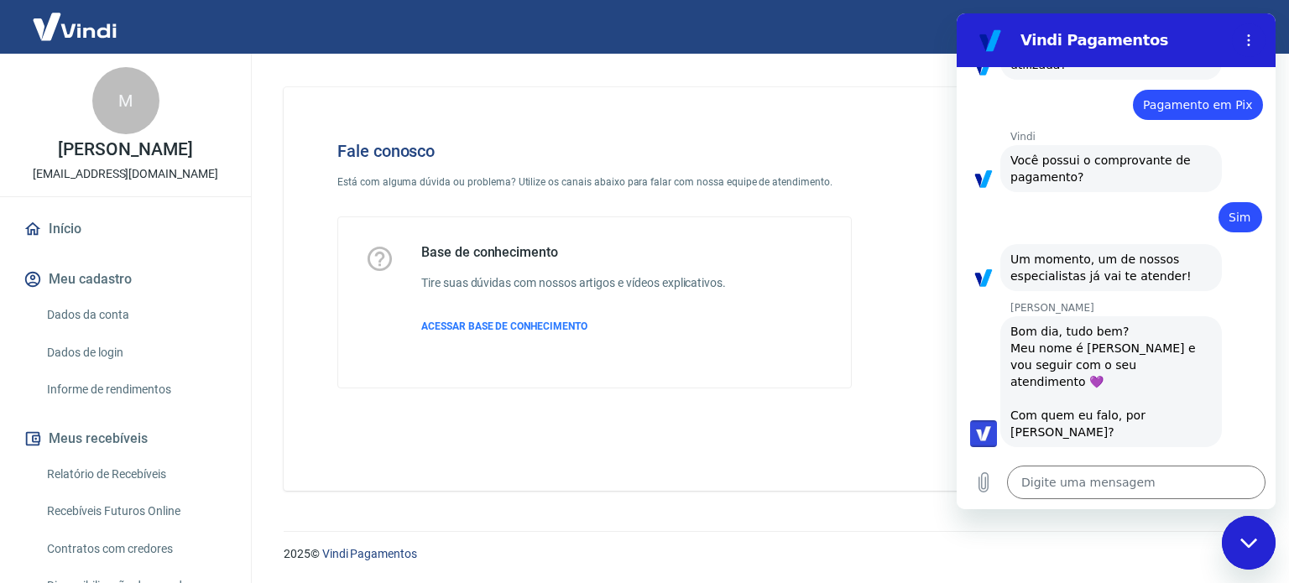
scroll to position [1871, 0]
type textarea "x"
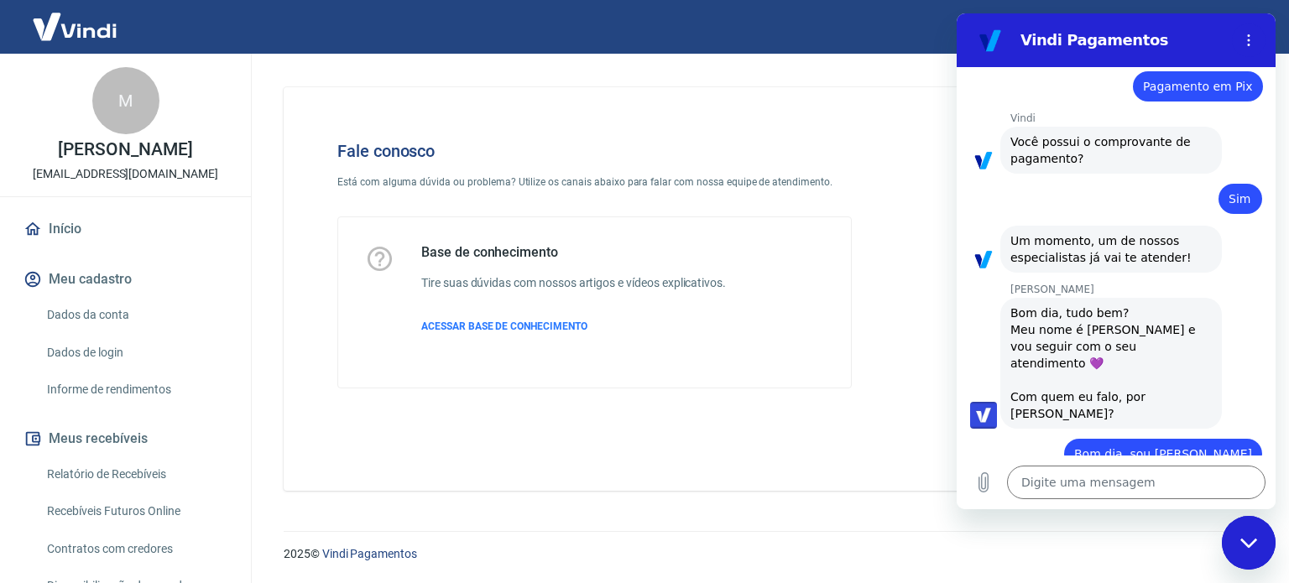
scroll to position [1895, 0]
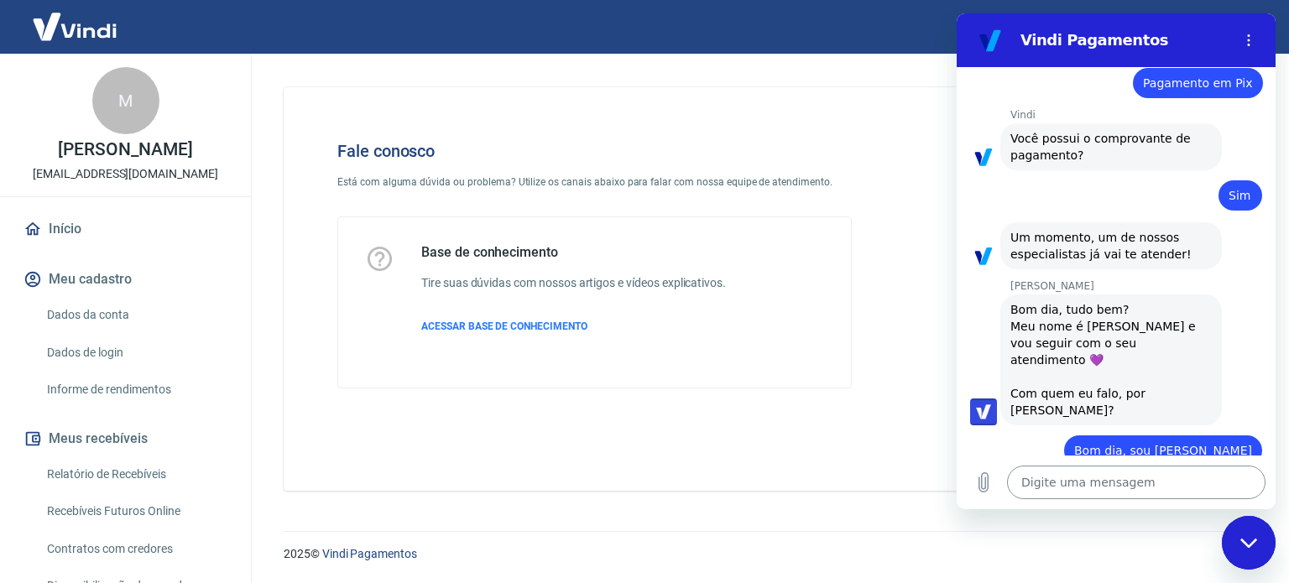
click at [1087, 466] on textarea at bounding box center [1136, 483] width 259 height 34
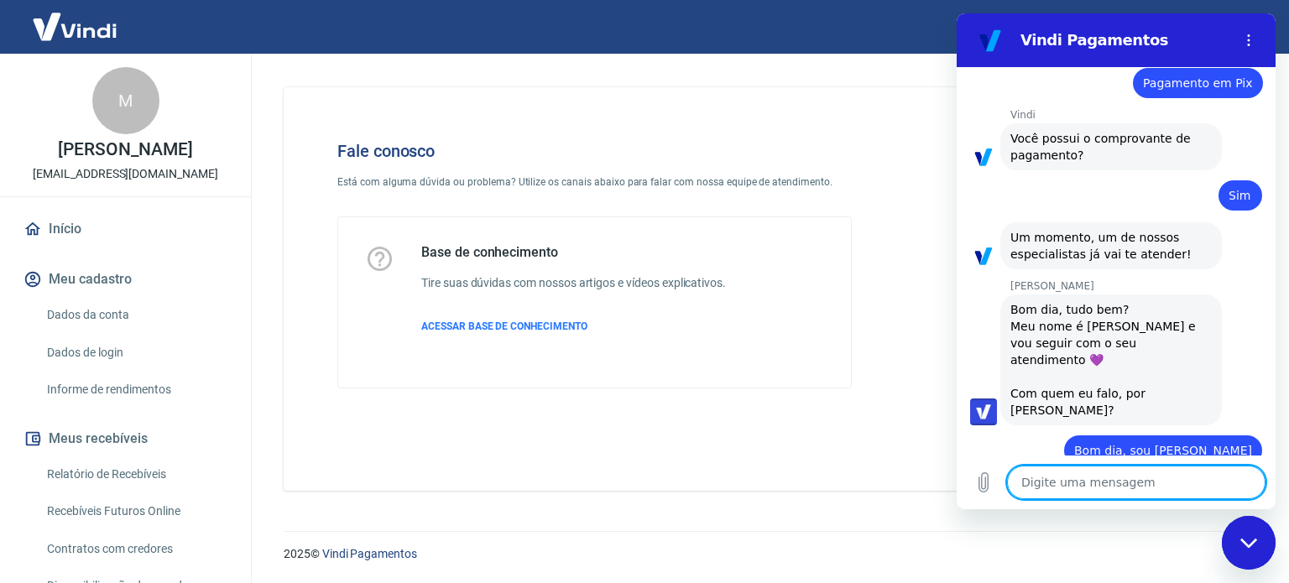
type textarea "V"
type textarea "x"
type textarea "Vi"
type textarea "x"
type textarea "Viv"
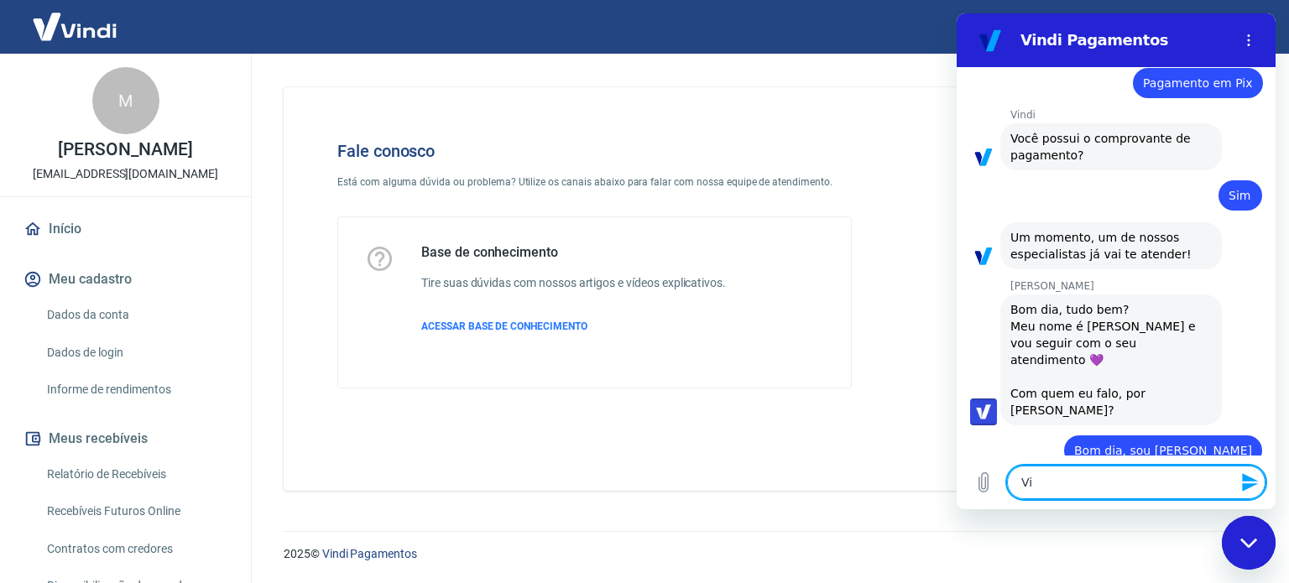
type textarea "x"
type textarea "Vivi"
type textarea "x"
type textarea "Vivia"
type textarea "x"
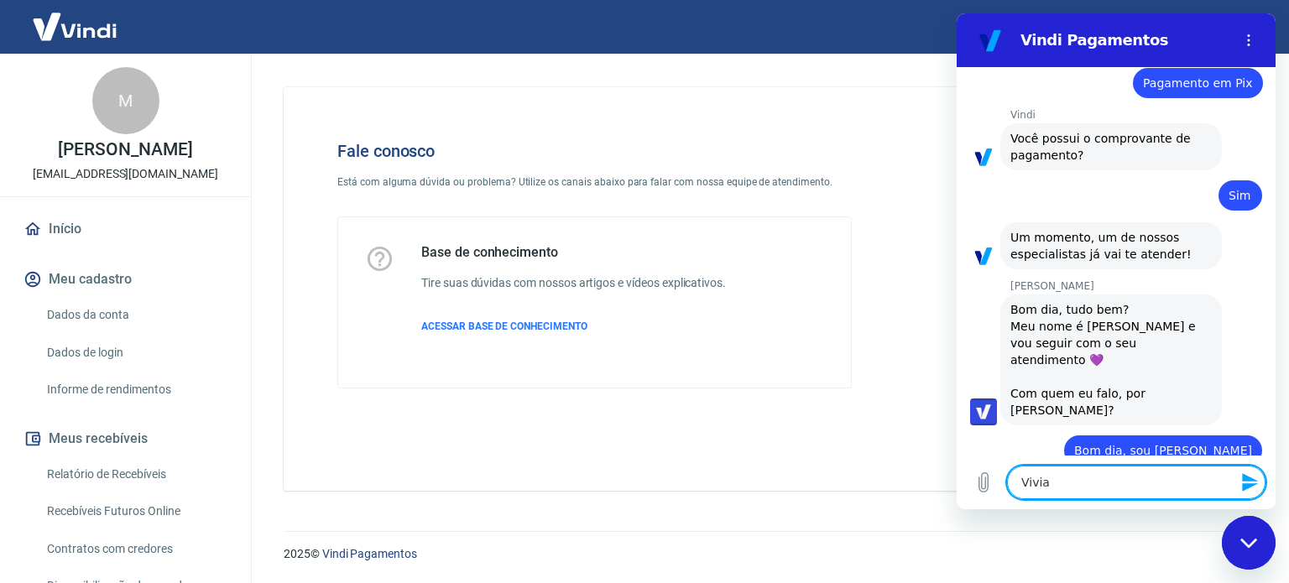
type textarea "[PERSON_NAME]"
type textarea "x"
type textarea "Viviane"
type textarea "x"
type textarea "[PERSON_NAME],"
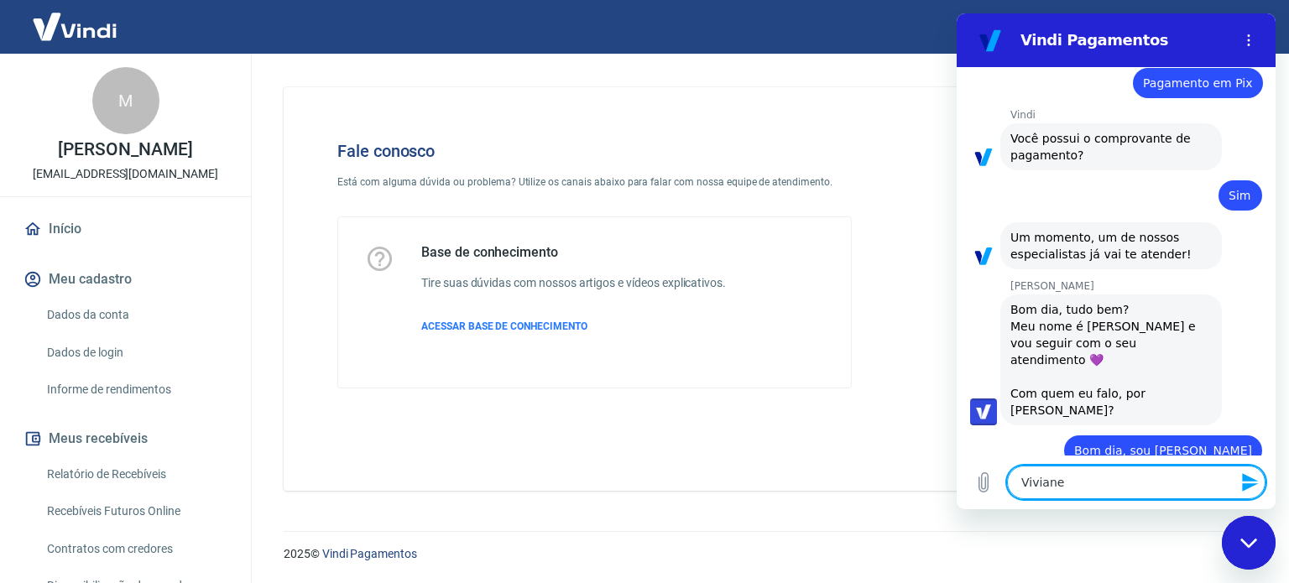
type textarea "x"
type textarea "[PERSON_NAME],"
type textarea "x"
type textarea "[PERSON_NAME], r"
type textarea "x"
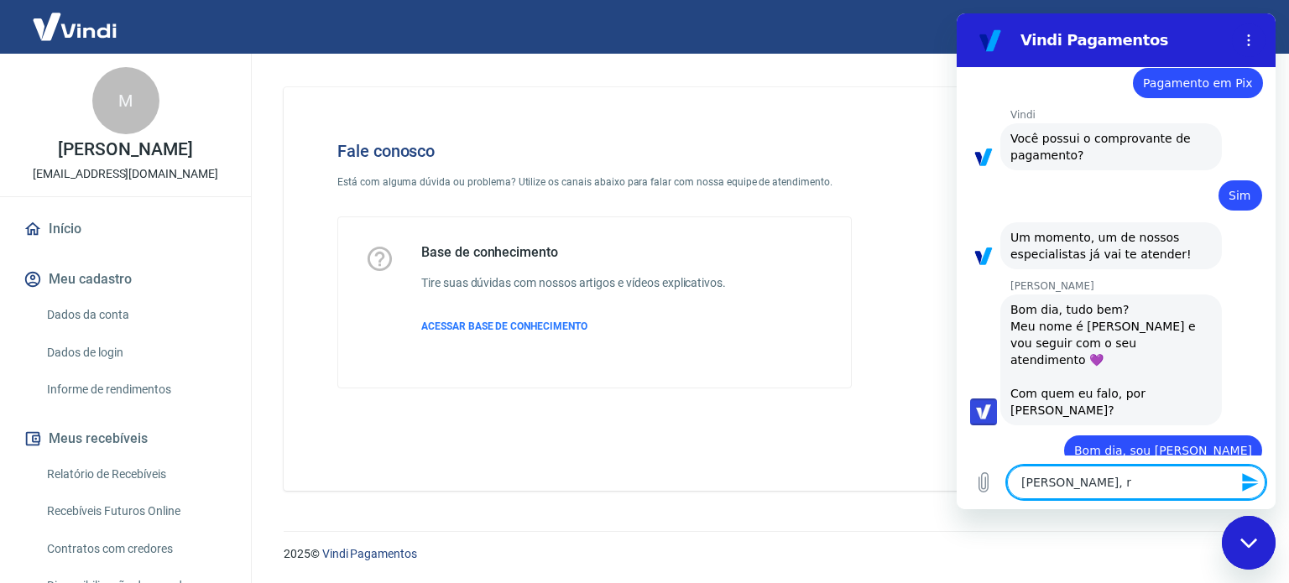
type textarea "[PERSON_NAME], re"
type textarea "x"
type textarea "[PERSON_NAME], ref"
type textarea "x"
type textarea "[PERSON_NAME], refe"
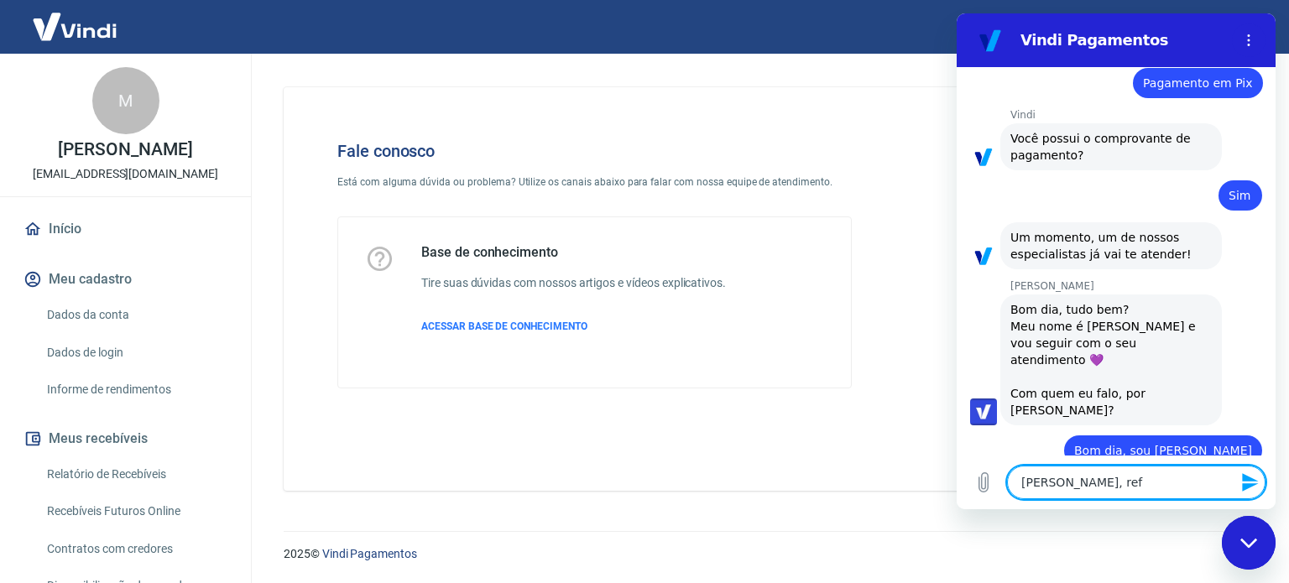
type textarea "x"
type textarea "[PERSON_NAME], refer"
type textarea "x"
type textarea "[PERSON_NAME], refern"
type textarea "x"
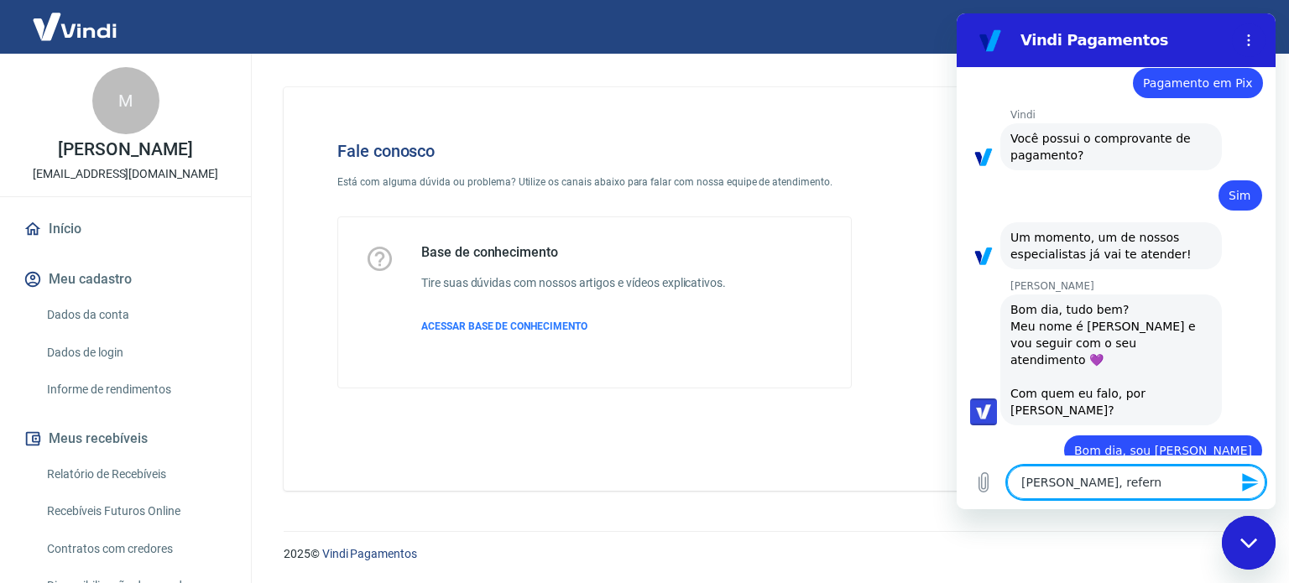
type textarea "[PERSON_NAME], refernt"
type textarea "x"
type textarea "[PERSON_NAME], refernte"
type textarea "x"
type textarea "[PERSON_NAME], refernte"
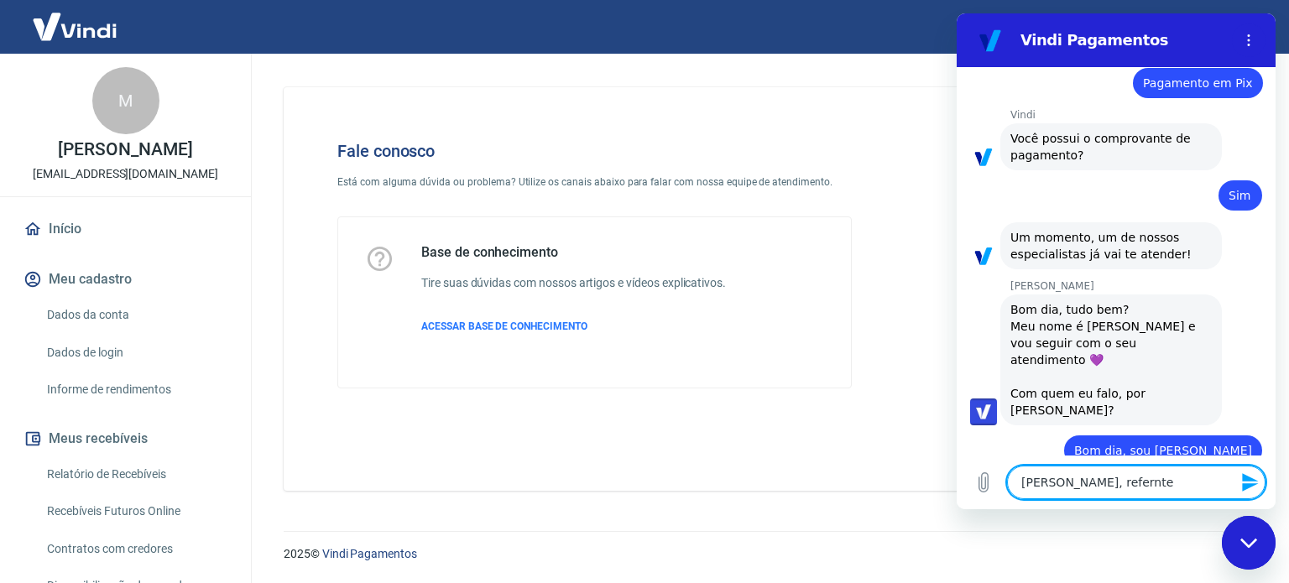
type textarea "x"
type textarea "[PERSON_NAME], refernte a"
type textarea "x"
type textarea "[PERSON_NAME], refernte a"
type textarea "x"
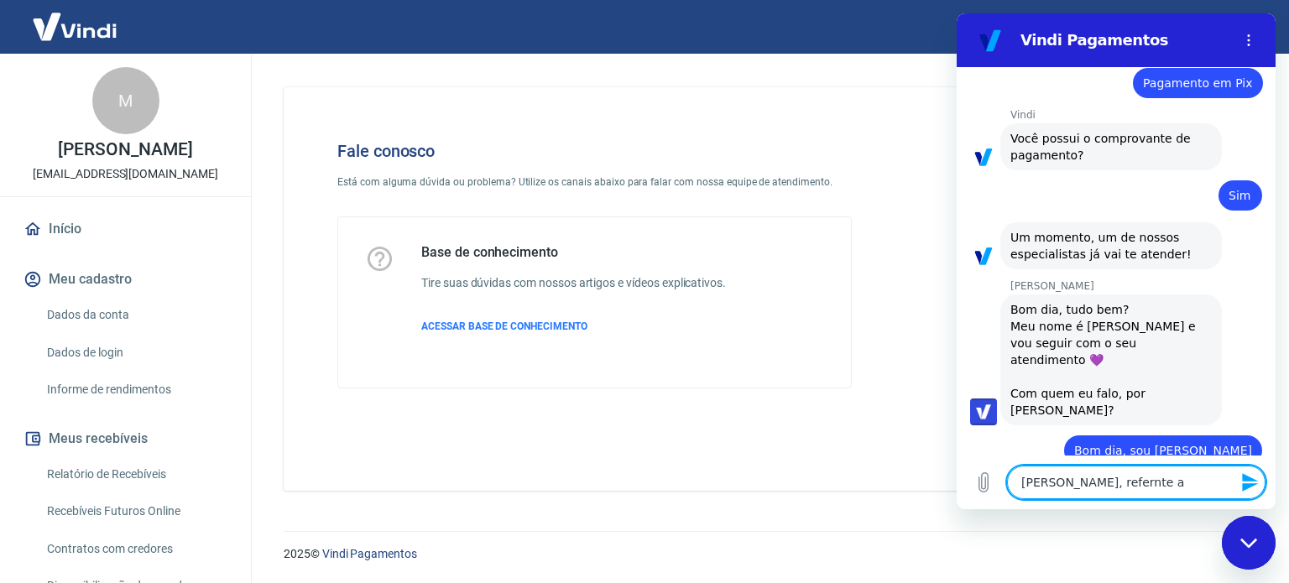
type textarea "[PERSON_NAME], refernte a"
type textarea "x"
type textarea "[PERSON_NAME], refernte"
type textarea "x"
type textarea "[PERSON_NAME], refernte"
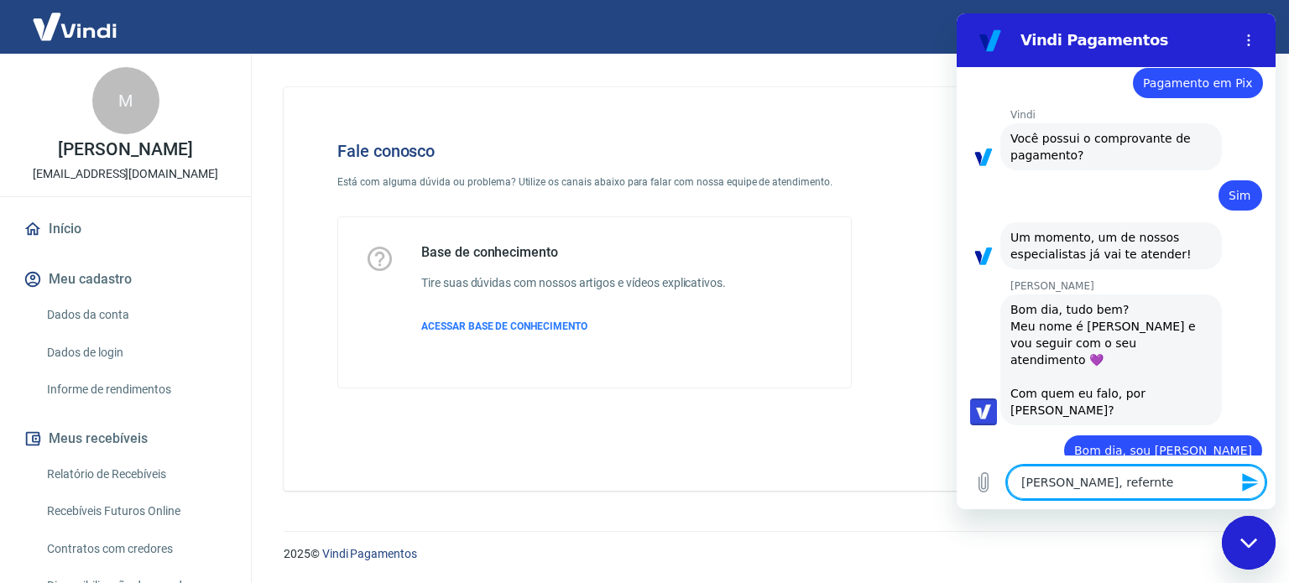
type textarea "x"
type textarea "[PERSON_NAME], refernt"
type textarea "x"
type textarea "[PERSON_NAME], refern"
type textarea "x"
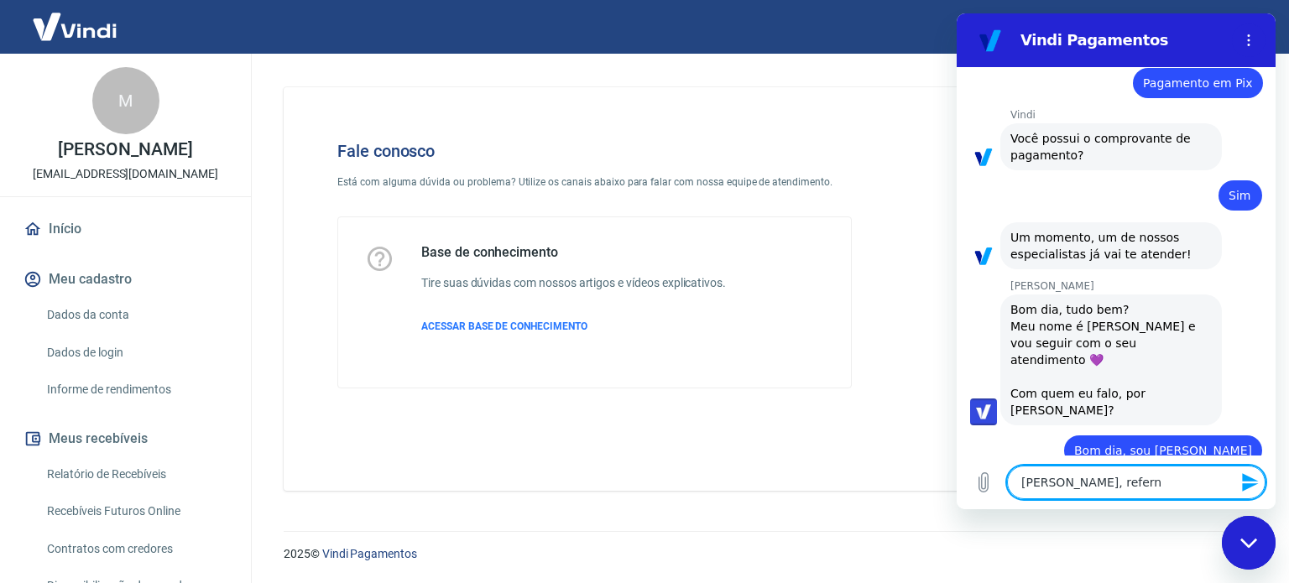
type textarea "[PERSON_NAME], refer"
type textarea "x"
type textarea "[PERSON_NAME], refere"
type textarea "x"
type textarea "[PERSON_NAME], referen"
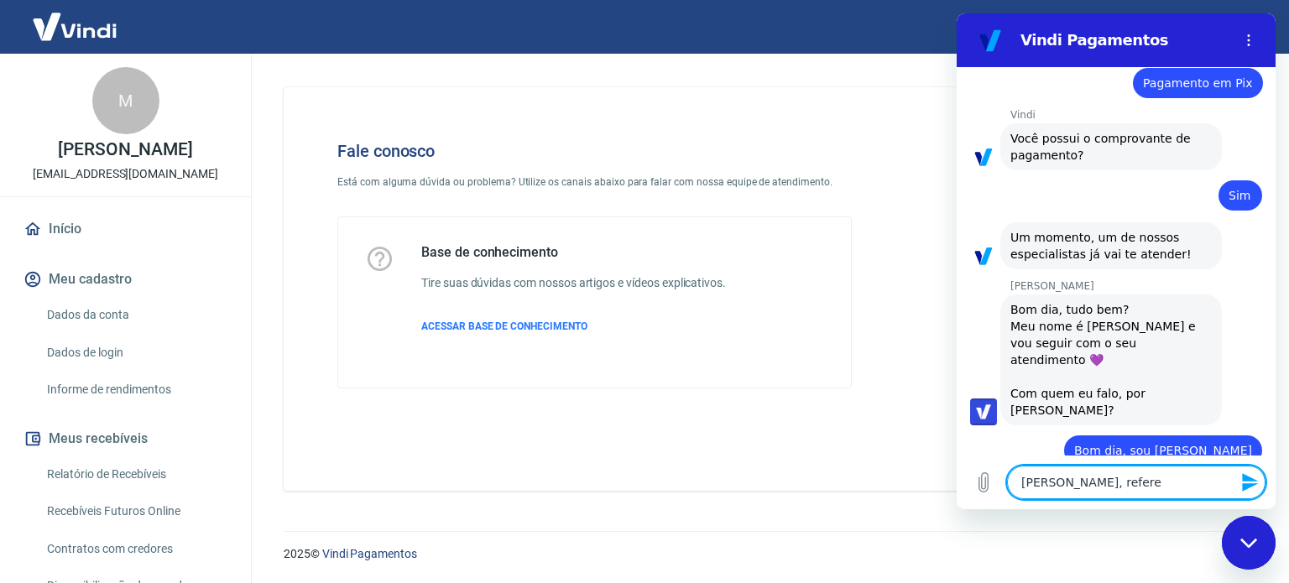
type textarea "x"
type textarea "[PERSON_NAME], referent"
type textarea "x"
type textarea "[PERSON_NAME], referente"
type textarea "x"
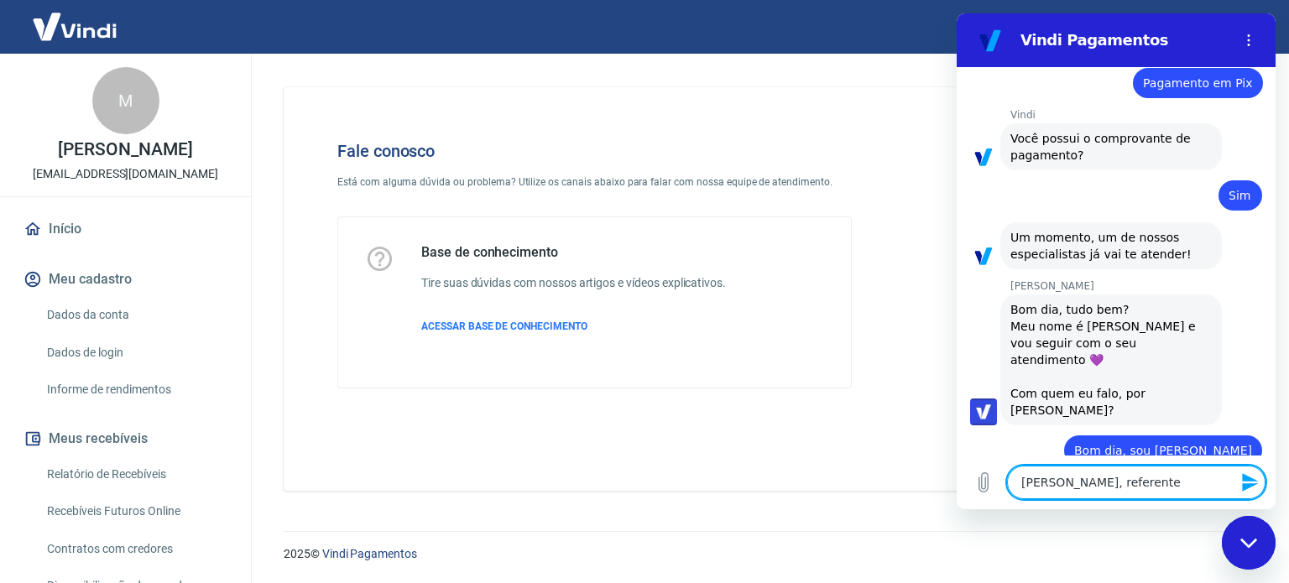
type textarea "[PERSON_NAME], referente"
type textarea "x"
type textarea "[PERSON_NAME], referente a"
type textarea "x"
type textarea "[PERSON_NAME], referente a"
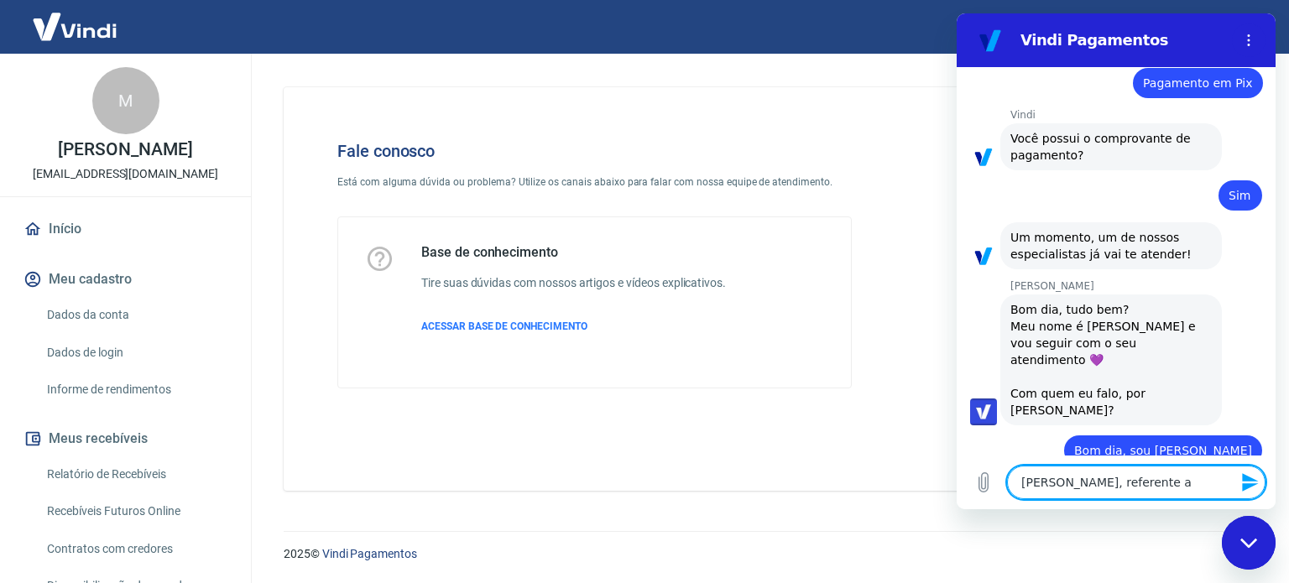
type textarea "x"
type textarea "[PERSON_NAME], referente a i"
type textarea "x"
type textarea "[PERSON_NAME], referente a in"
type textarea "x"
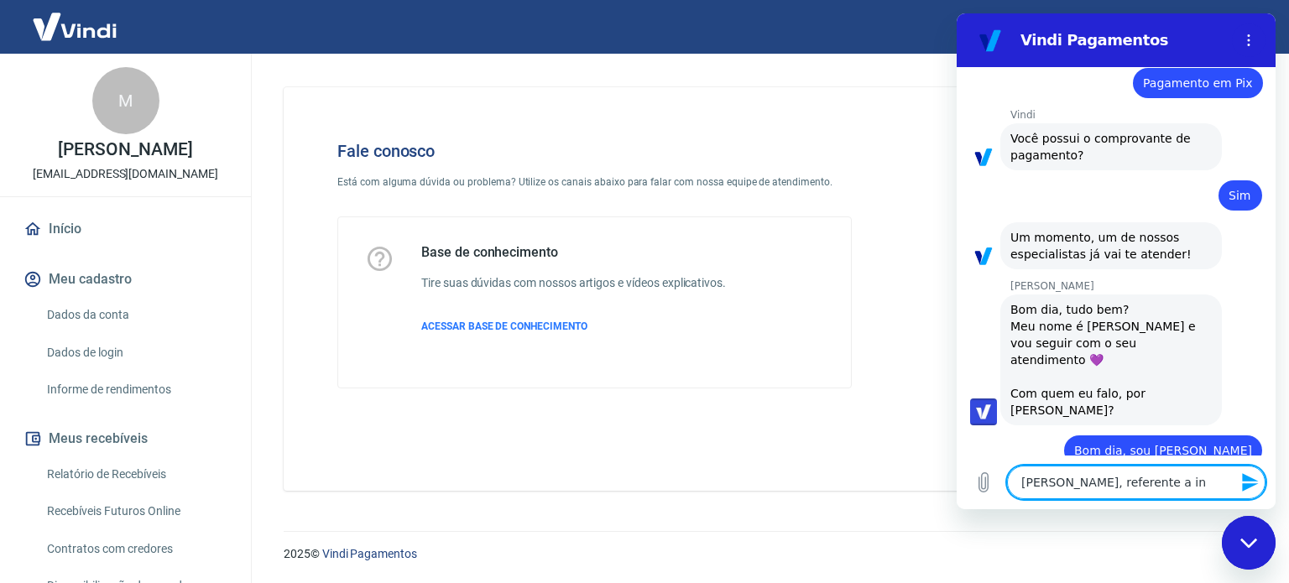
type textarea "[PERSON_NAME], referente a ins"
type textarea "x"
type textarea "[PERSON_NAME], referente a inst"
type textarea "x"
type textarea "[PERSON_NAME], referente a insta"
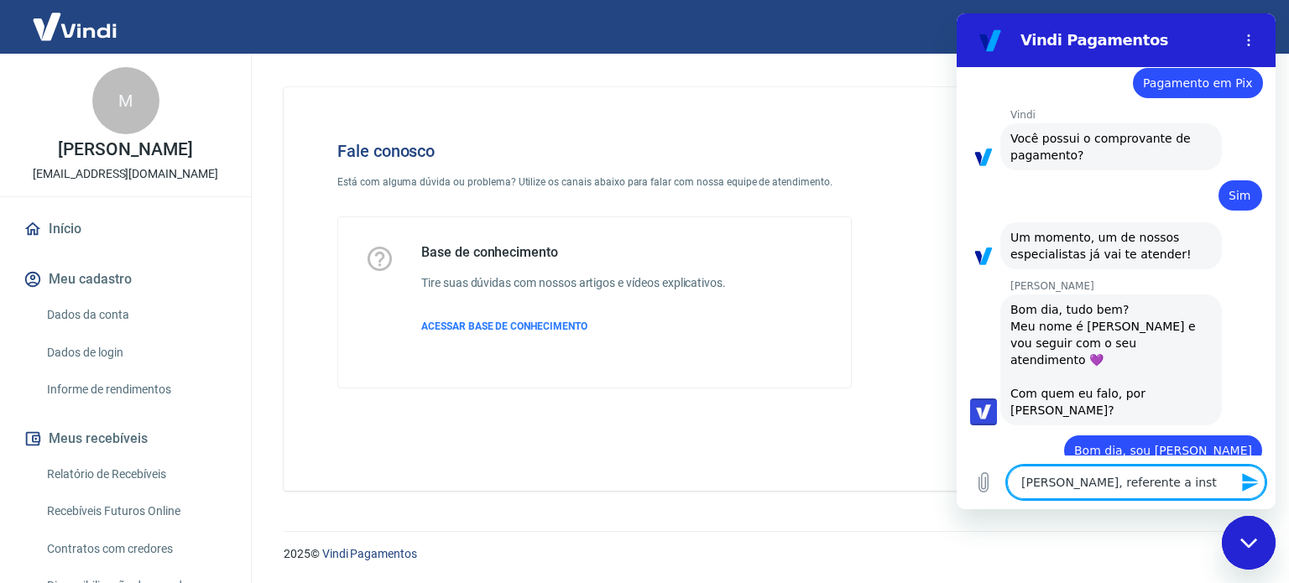
type textarea "x"
type textarea "[PERSON_NAME], referente a instab"
type textarea "x"
type textarea "[PERSON_NAME], referente a instabi"
type textarea "x"
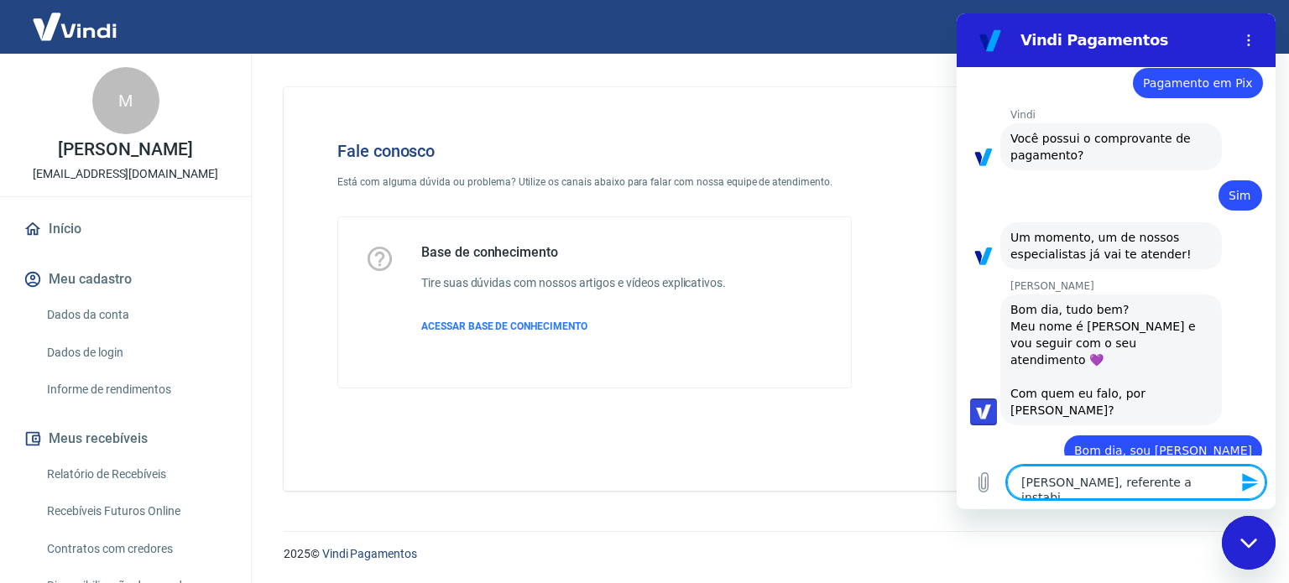
type textarea "[PERSON_NAME], referente a instabil"
type textarea "x"
type textarea "[PERSON_NAME], referente a instabili"
type textarea "x"
type textarea "[PERSON_NAME], referente a instabilid"
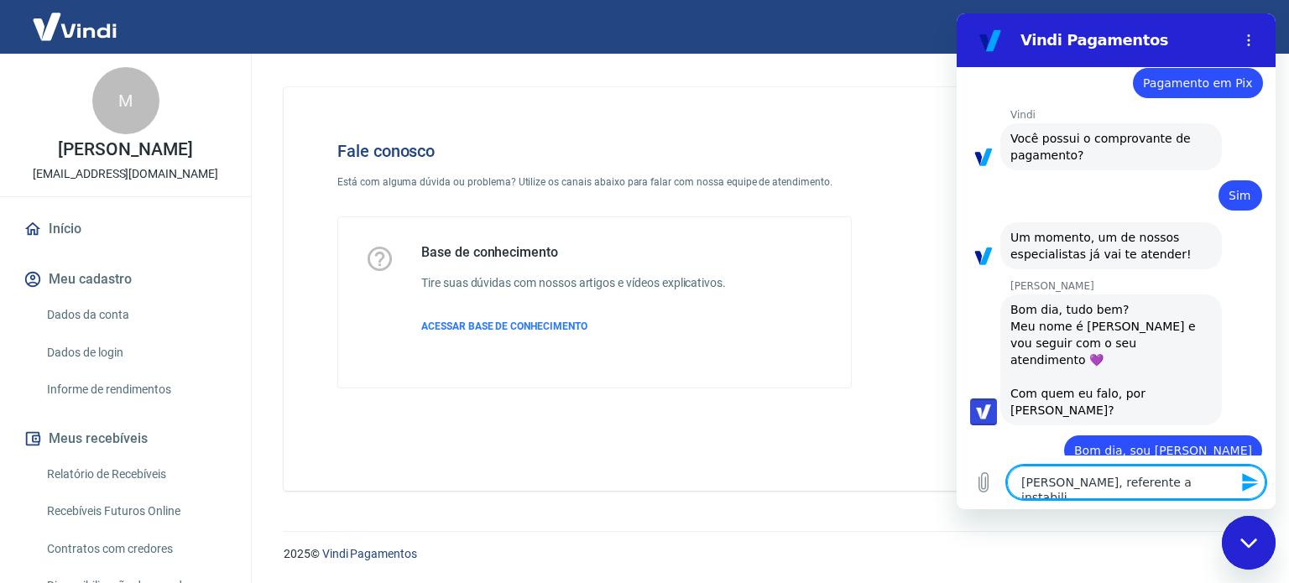
type textarea "x"
type textarea "[PERSON_NAME], referente a instabilida"
type textarea "x"
type textarea "[PERSON_NAME], referente a instabilidad"
type textarea "x"
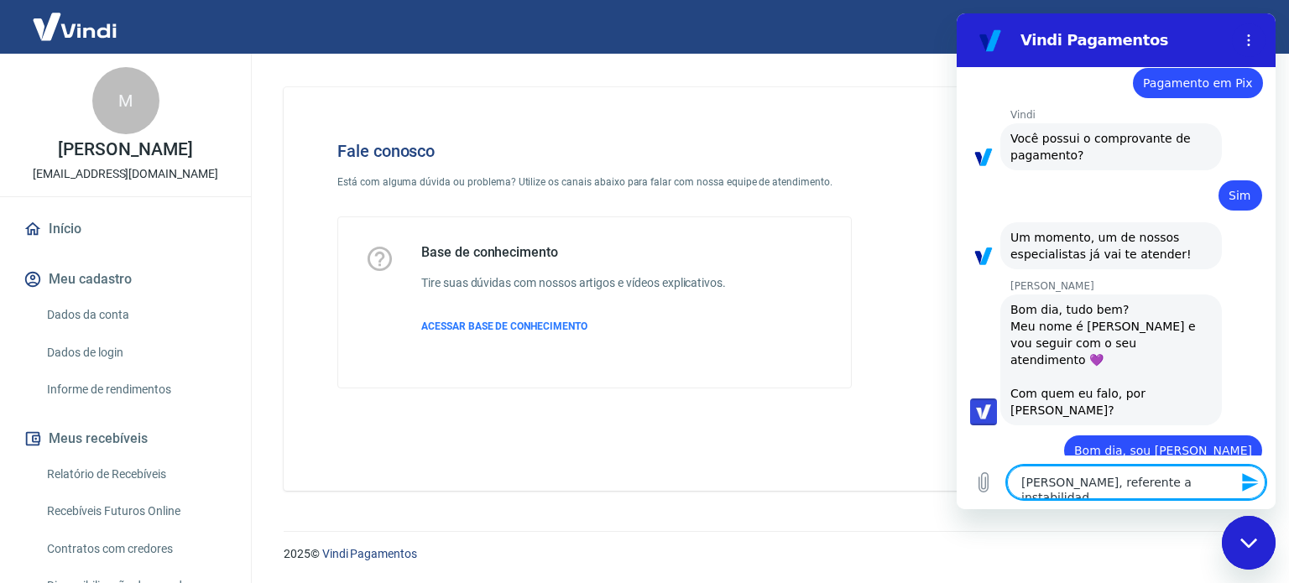
type textarea "[PERSON_NAME], referente a instabilidade"
type textarea "x"
type textarea "[PERSON_NAME], referente a instabilidade"
type textarea "x"
type textarea "[PERSON_NAME], referente a instabilidade n"
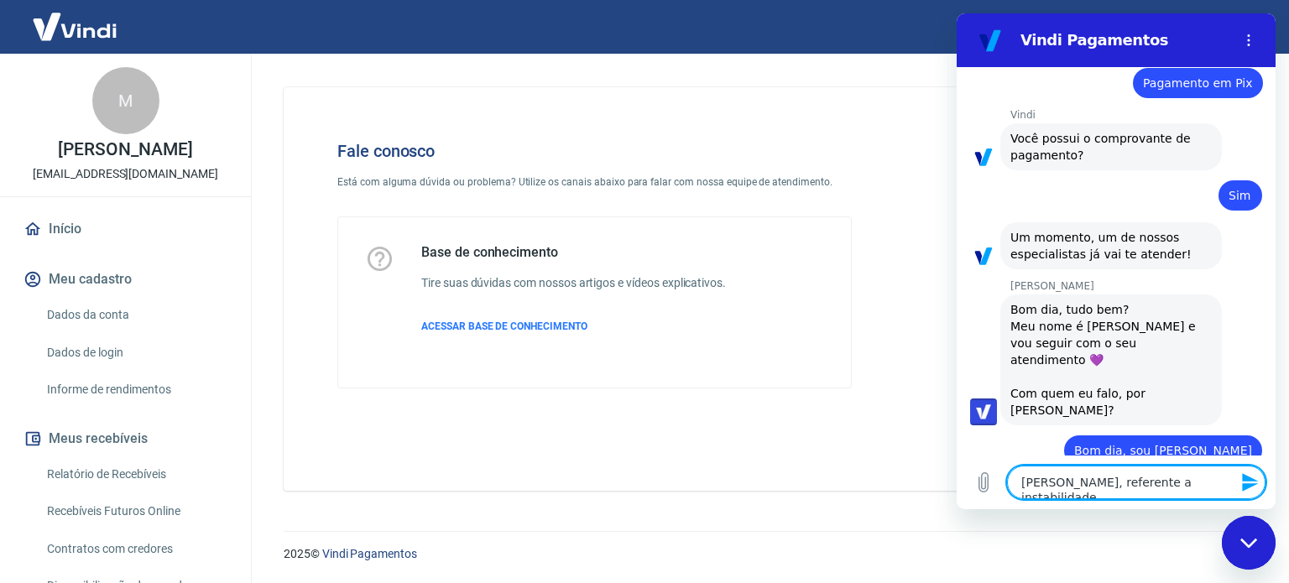
type textarea "x"
type textarea "[PERSON_NAME], referente a instabilidade no"
type textarea "x"
type textarea "[PERSON_NAME], referente a instabilidade no"
type textarea "x"
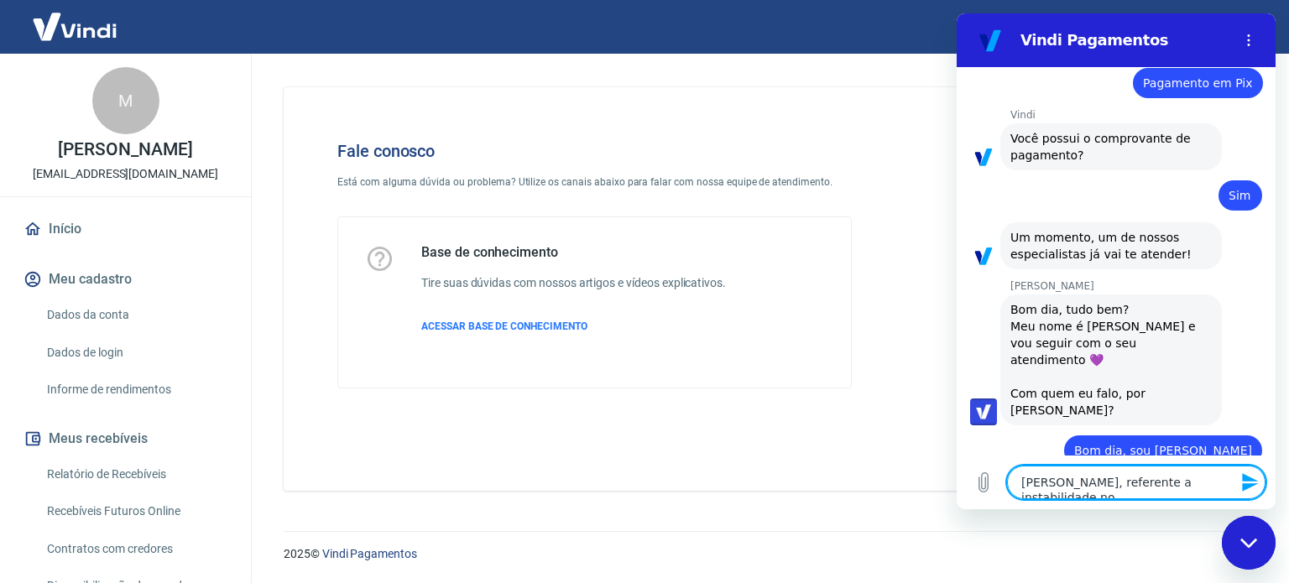
type textarea "[PERSON_NAME], referente a instabilidade no p"
type textarea "x"
type textarea "[PERSON_NAME], referente a instabilidade no pi"
type textarea "x"
type textarea "[PERSON_NAME], referente a instabilidade no pix"
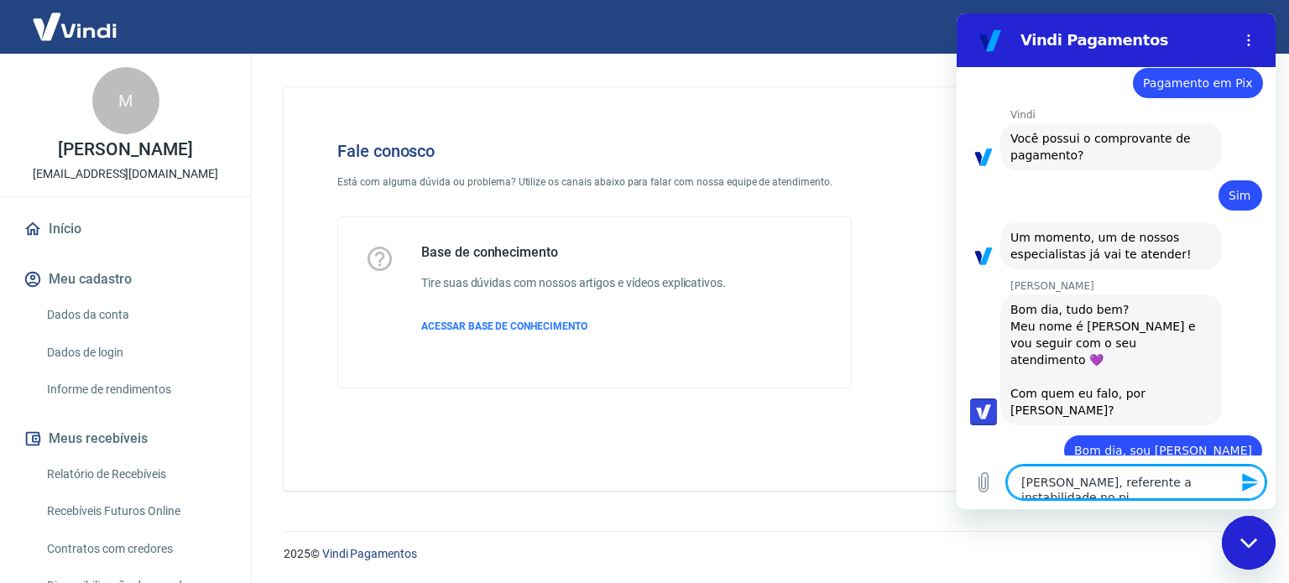
type textarea "x"
type textarea "[PERSON_NAME], referente a instabilidade no pix"
type textarea "x"
type textarea "[PERSON_NAME], referente a instabilidade no pix q"
type textarea "x"
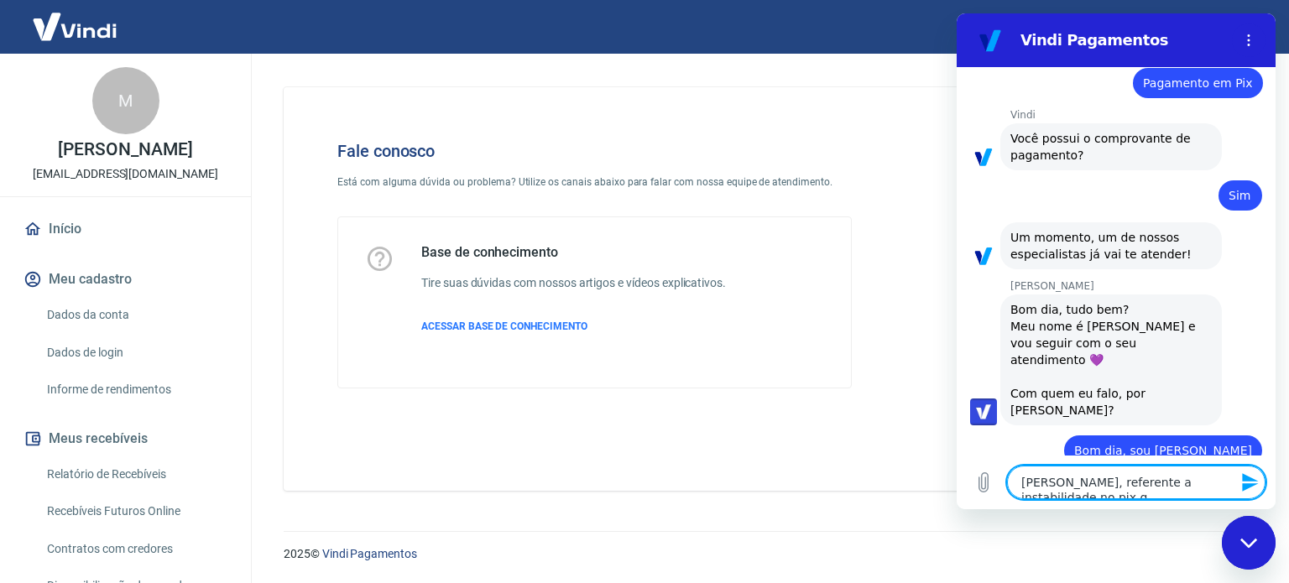
type textarea "[PERSON_NAME], referente a instabilidade no pix qu"
type textarea "x"
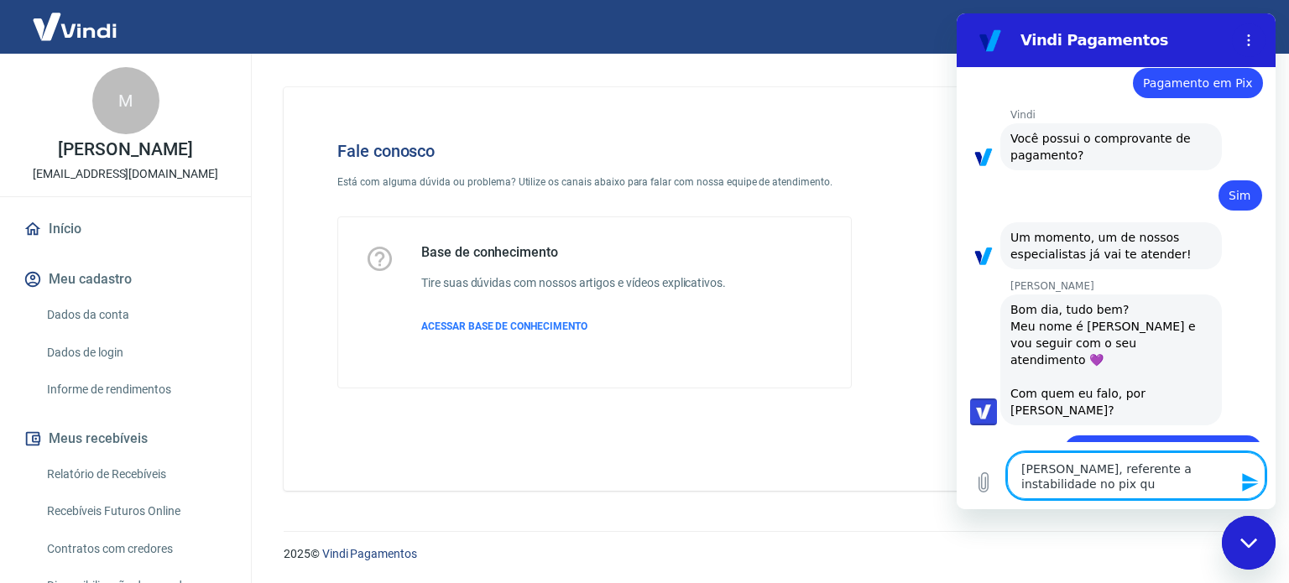
type textarea "[PERSON_NAME], referente a instabilidade no pix que"
type textarea "x"
type textarea "[PERSON_NAME], referente a instabilidade no pix que"
type textarea "x"
type textarea "[PERSON_NAME], referente a instabilidade no pix que t"
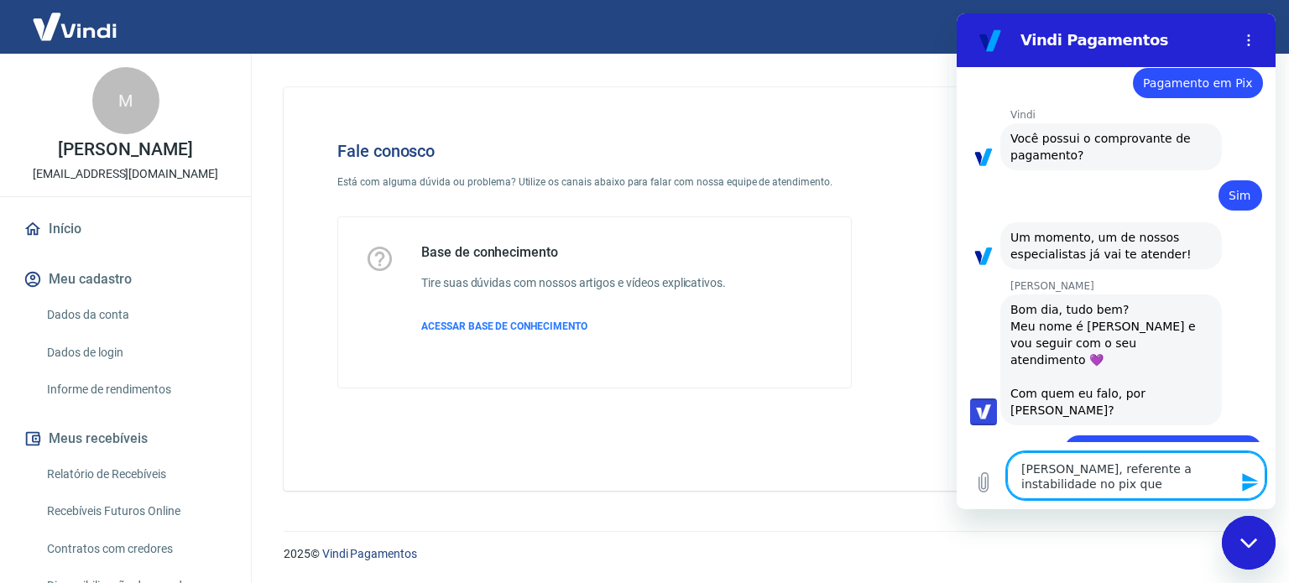
type textarea "x"
type textarea "[PERSON_NAME], referente a instabilidade no pix que ti"
type textarea "x"
type textarea "[PERSON_NAME], referente a instabilidade no pix que tiv"
type textarea "x"
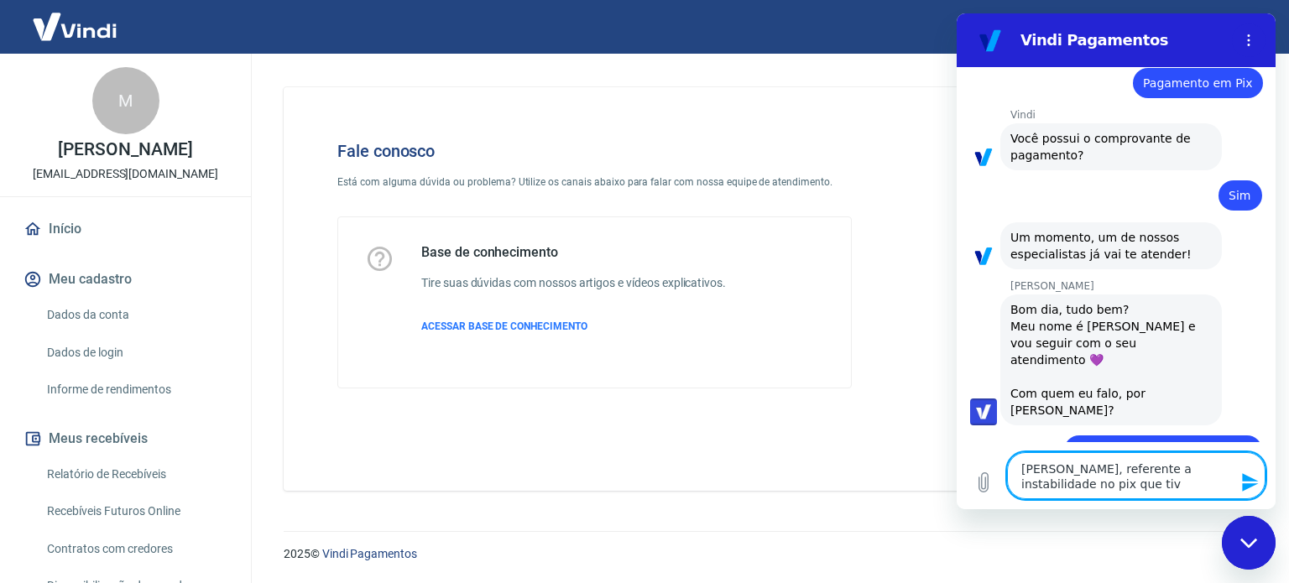
type textarea "[PERSON_NAME], referente a instabilidade no pix que tive"
type textarea "x"
type textarea "[PERSON_NAME], referente a instabilidade no pix que tiver"
type textarea "x"
type textarea "[PERSON_NAME], referente a instabilidade no pix que tivera"
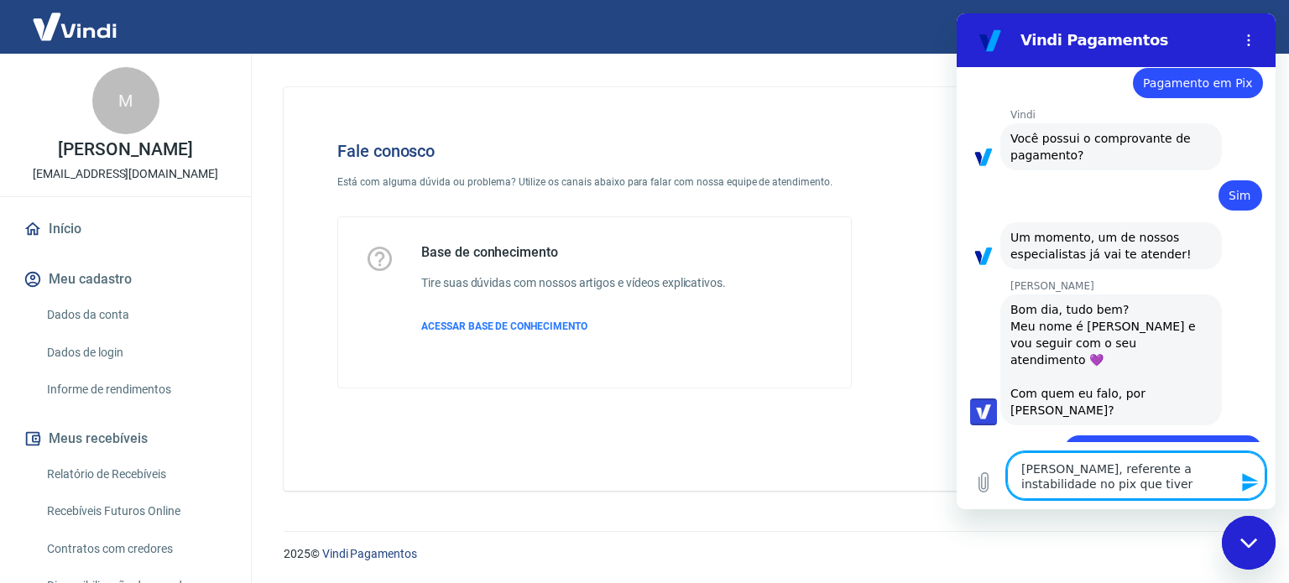
type textarea "x"
type textarea "[PERSON_NAME], referente a instabilidade no pix que tiveram"
type textarea "x"
type textarea "[PERSON_NAME], referente a instabilidade no pix que tiveram"
type textarea "x"
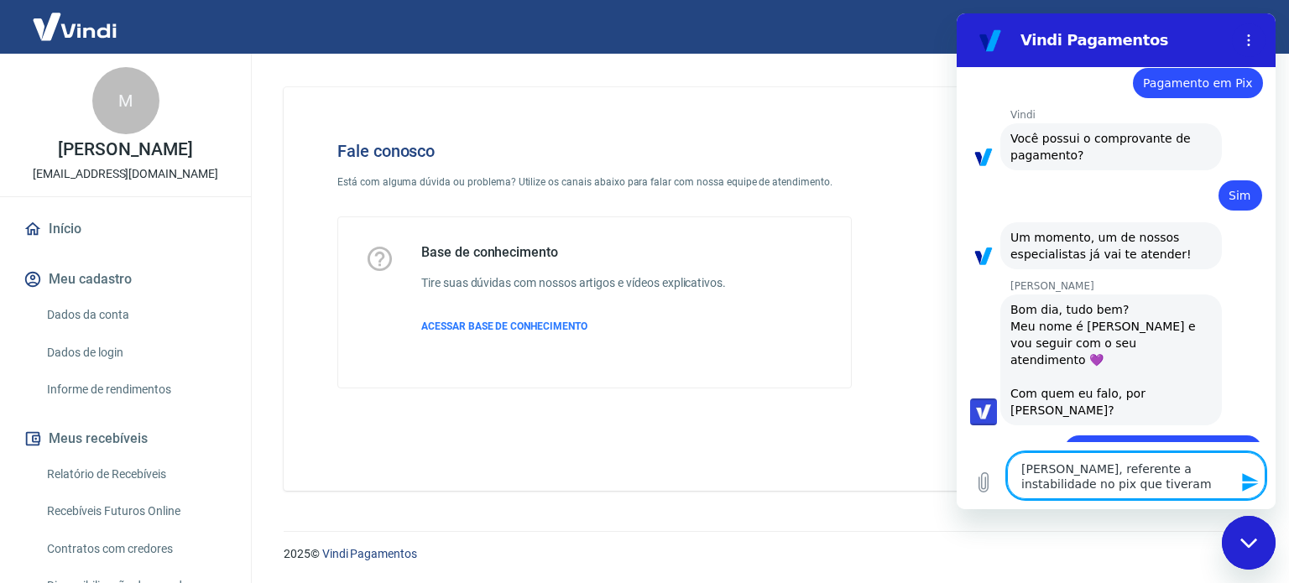
type textarea "[PERSON_NAME], referente a instabilidade no pix que tiveram n"
type textarea "x"
type textarea "[PERSON_NAME], referente a instabilidade no pix que tiveram no"
type textarea "x"
type textarea "[PERSON_NAME], referente a instabilidade no pix que tiveram no"
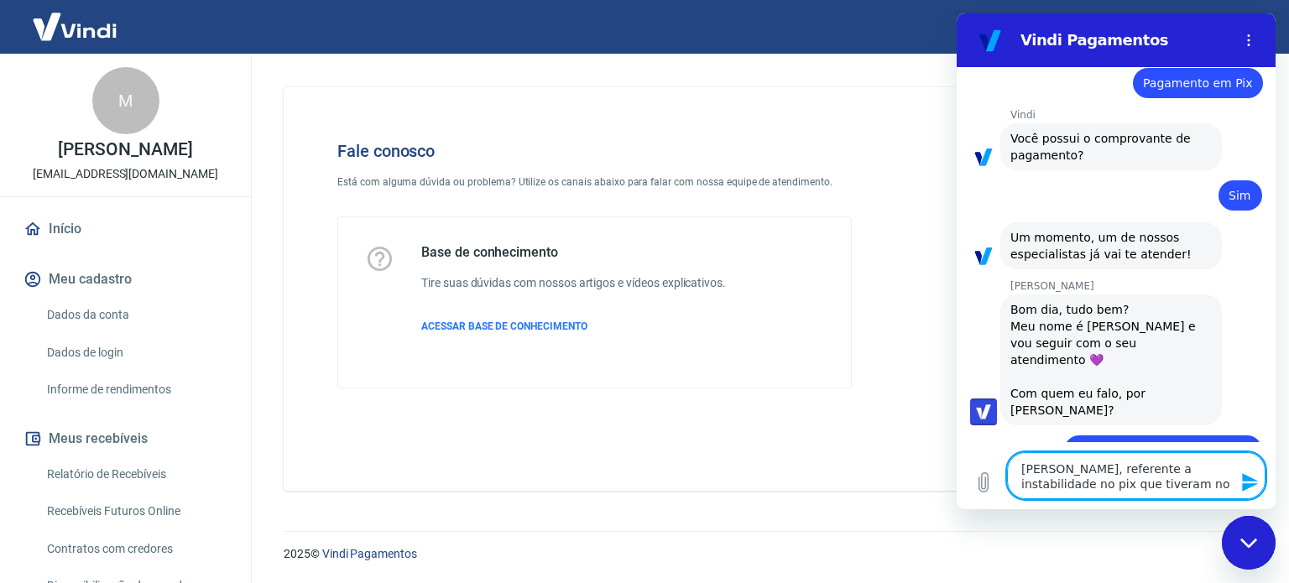
type textarea "x"
type textarea "[PERSON_NAME], referente a instabilidade no pix que tiveram no d"
type textarea "x"
type textarea "[PERSON_NAME], referente a instabilidade no pix que tiveram no di"
type textarea "x"
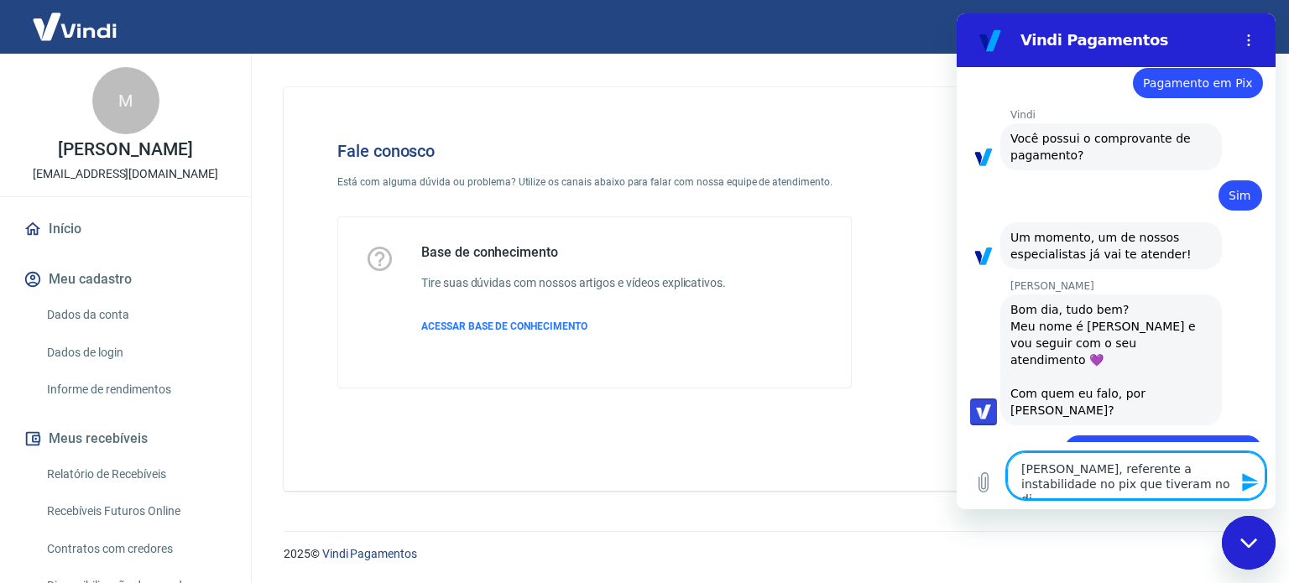
type textarea "[PERSON_NAME], referente a instabilidade no pix que tiveram no dia"
type textarea "x"
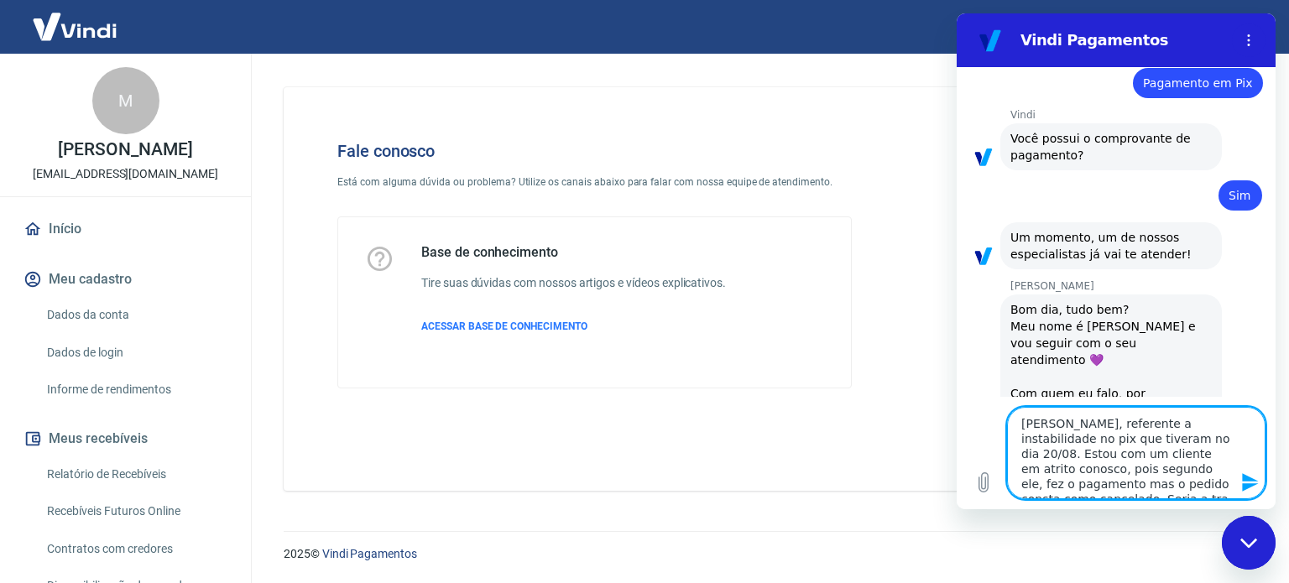
scroll to position [8, 0]
paste textarea "223803974 ou 223800120"
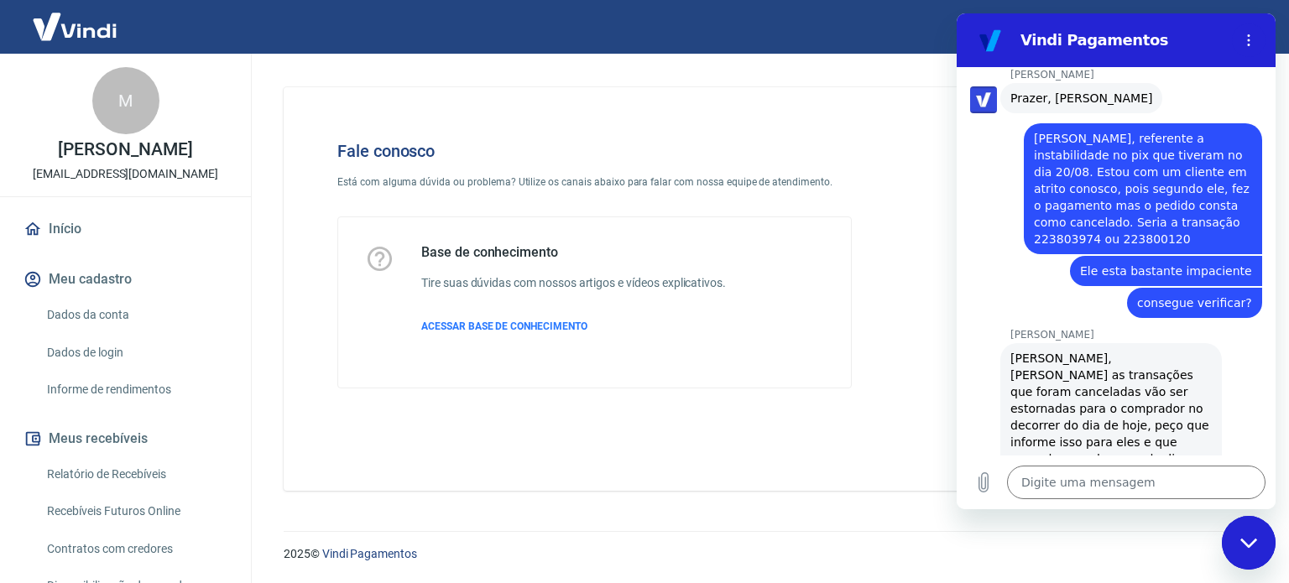
scroll to position [2306, 0]
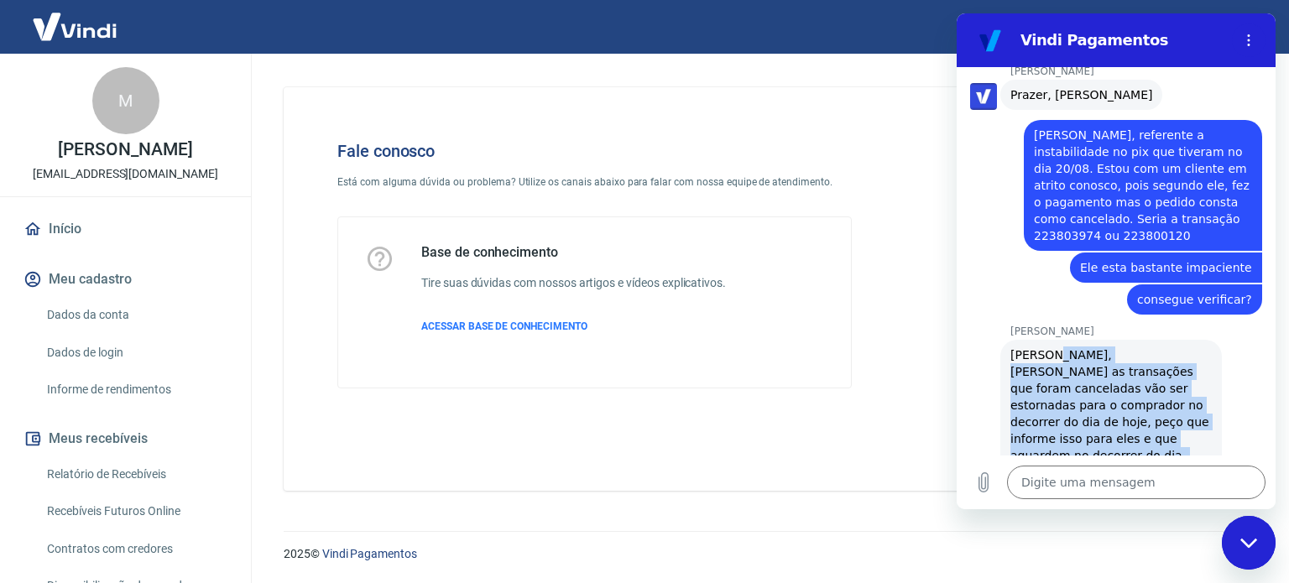
drag, startPoint x: 1044, startPoint y: 249, endPoint x: 1161, endPoint y: 428, distance: 213.5
click at [1161, 428] on div "[PERSON_NAME], [PERSON_NAME] as transações que foram canceladas vão ser estorna…" at bounding box center [1111, 447] width 201 height 201
copy div "[PERSON_NAME] as transações que foram canceladas vão ser estornadas para o comp…"
